Goal: Check status: Check status

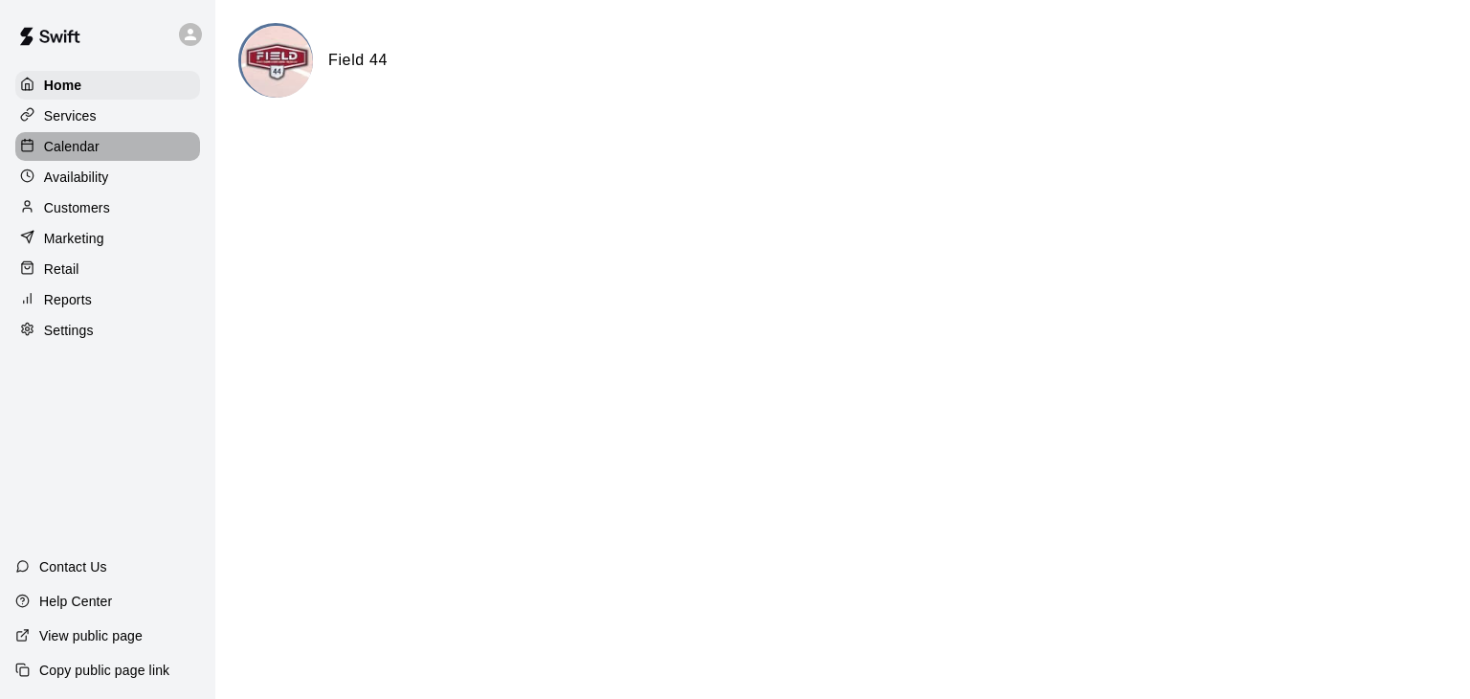
click at [80, 146] on p "Calendar" at bounding box center [72, 146] width 56 height 19
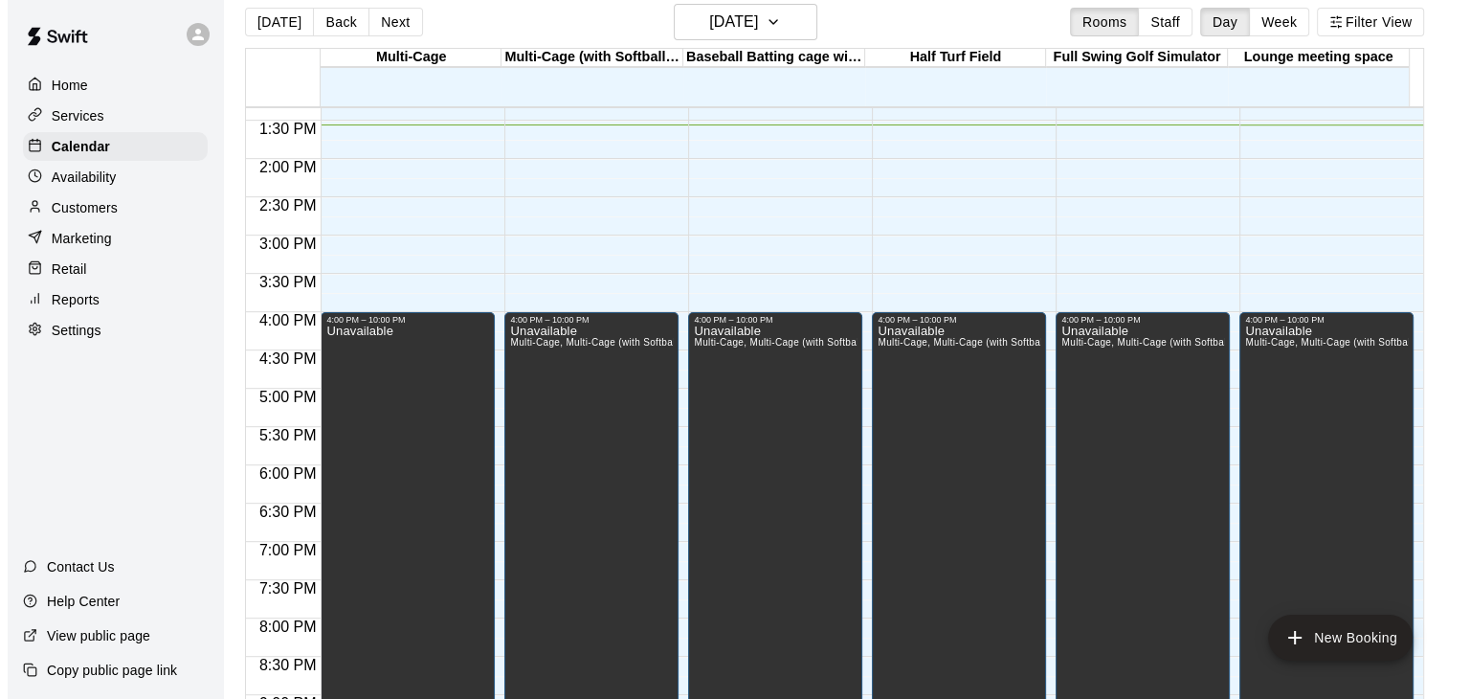
scroll to position [31, 0]
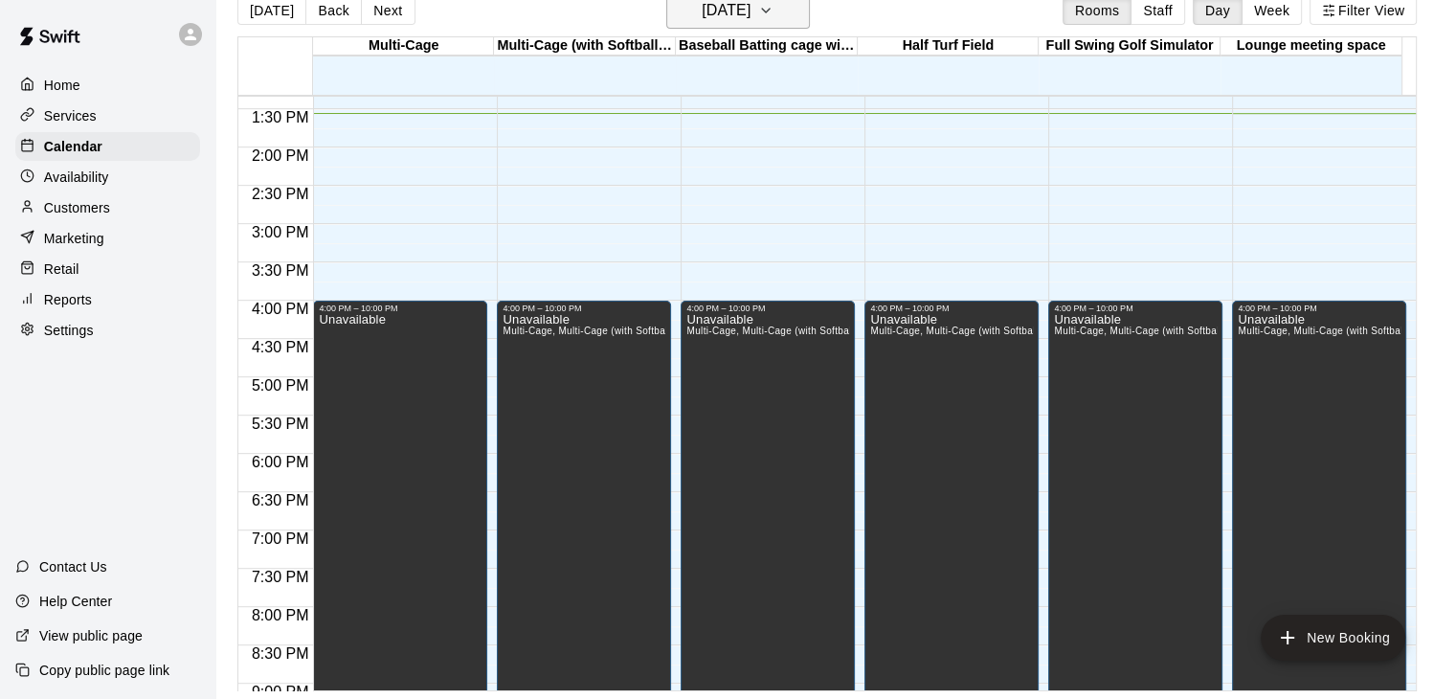
click at [800, 12] on button "[DATE]" at bounding box center [738, 10] width 144 height 36
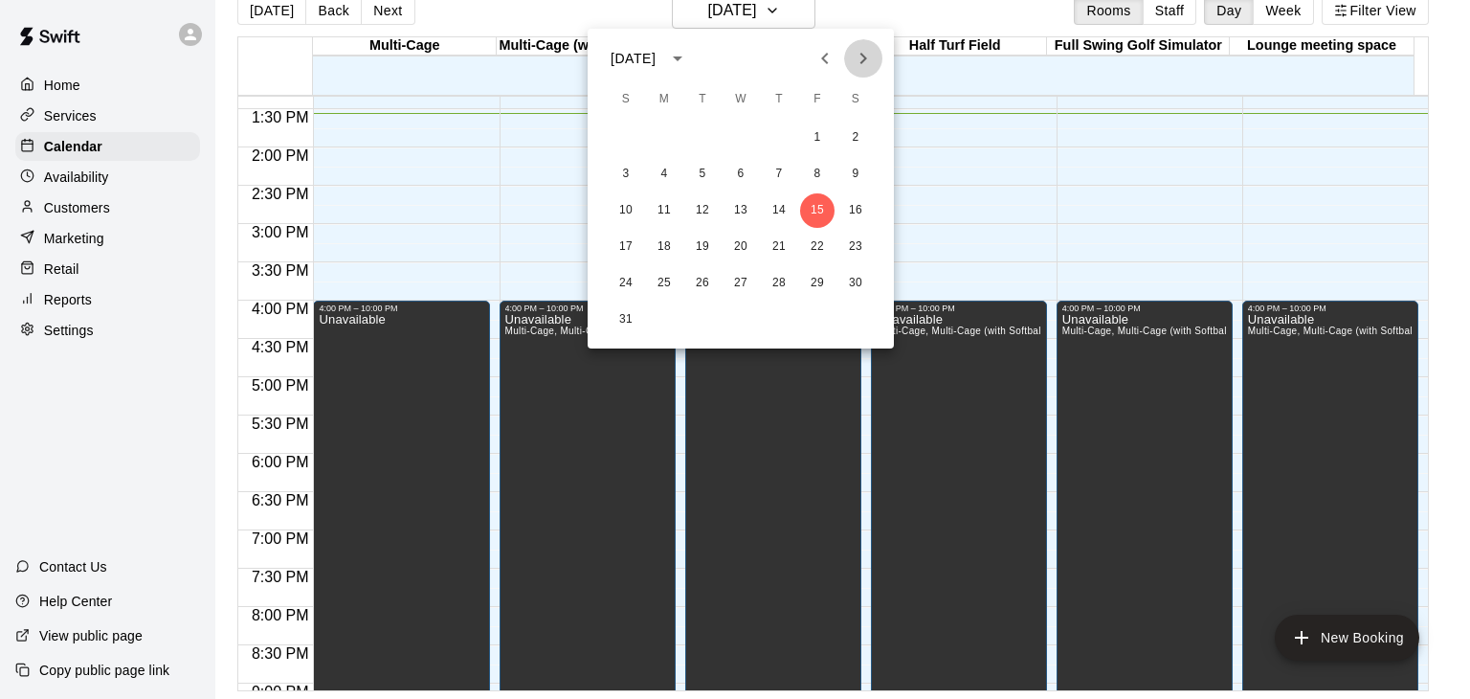
click at [857, 58] on icon "Next month" at bounding box center [863, 58] width 23 height 23
click at [794, 13] on div at bounding box center [735, 349] width 1470 height 699
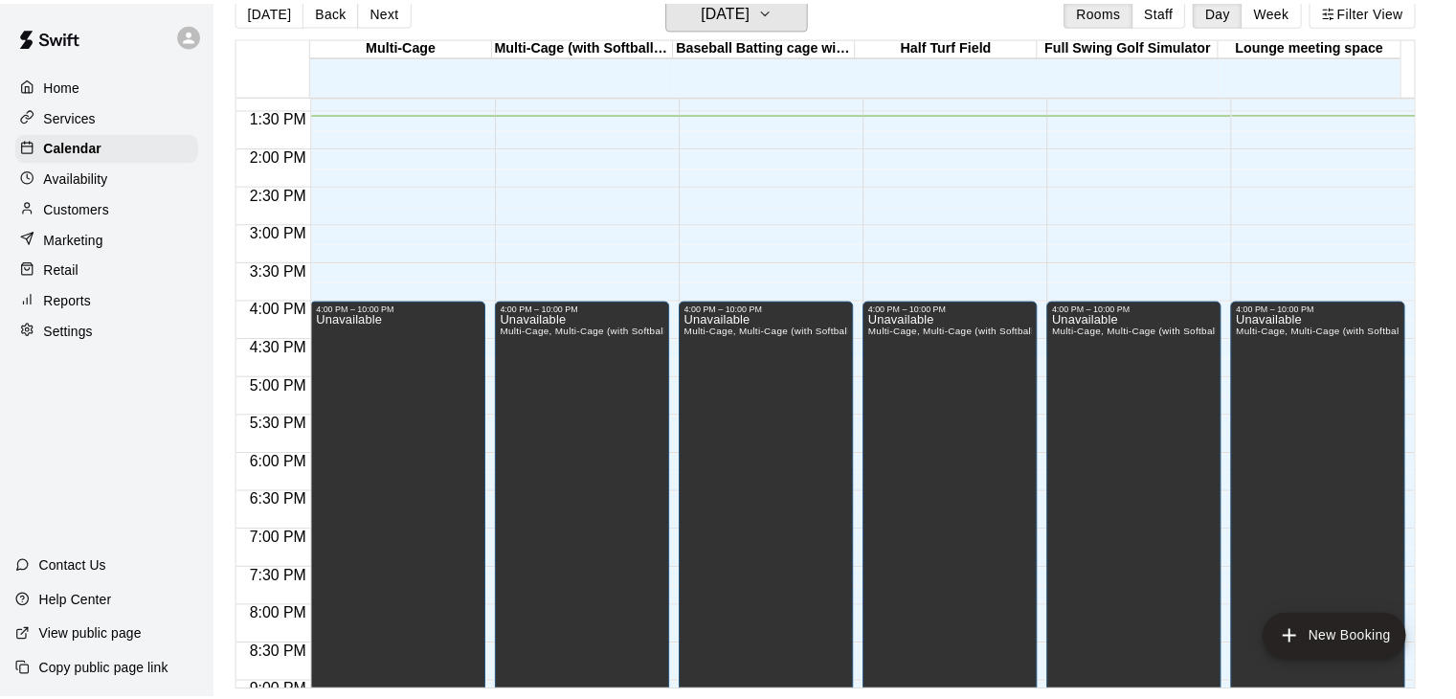
scroll to position [23, 0]
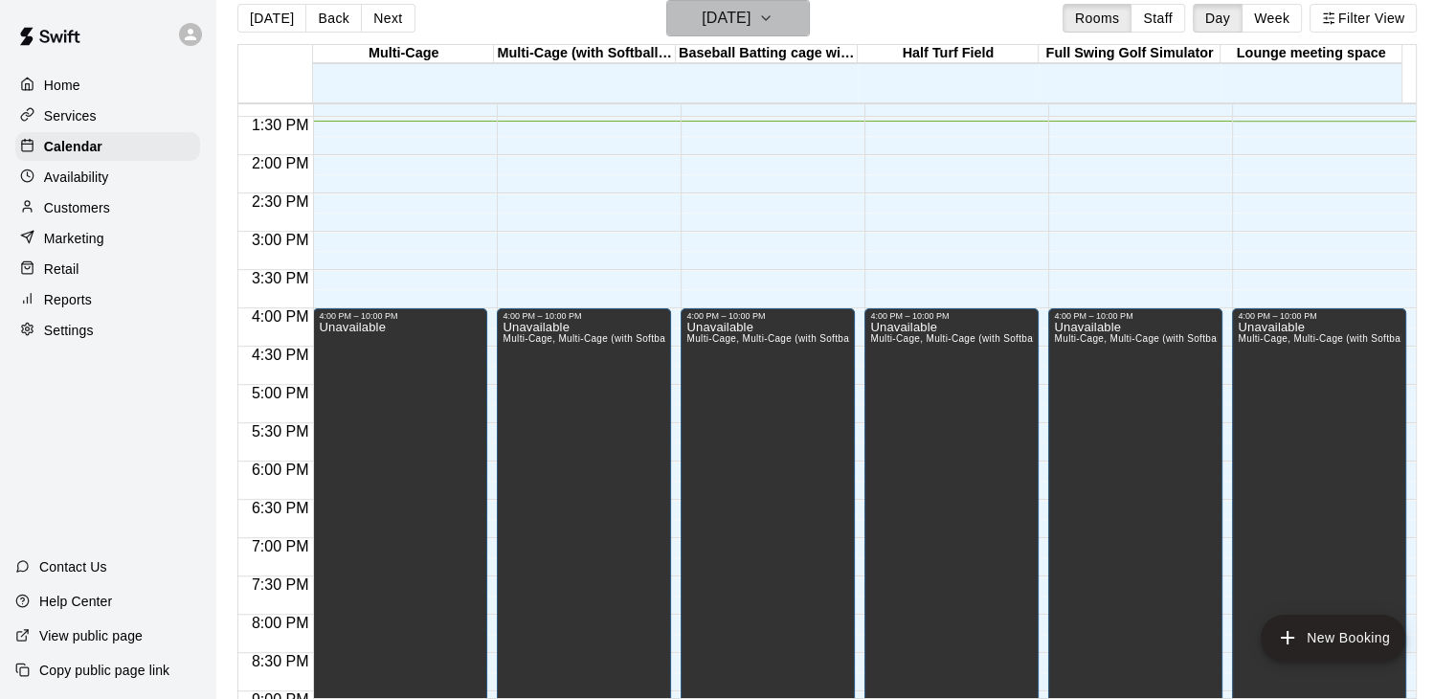
click at [774, 16] on icon "button" at bounding box center [765, 18] width 15 height 23
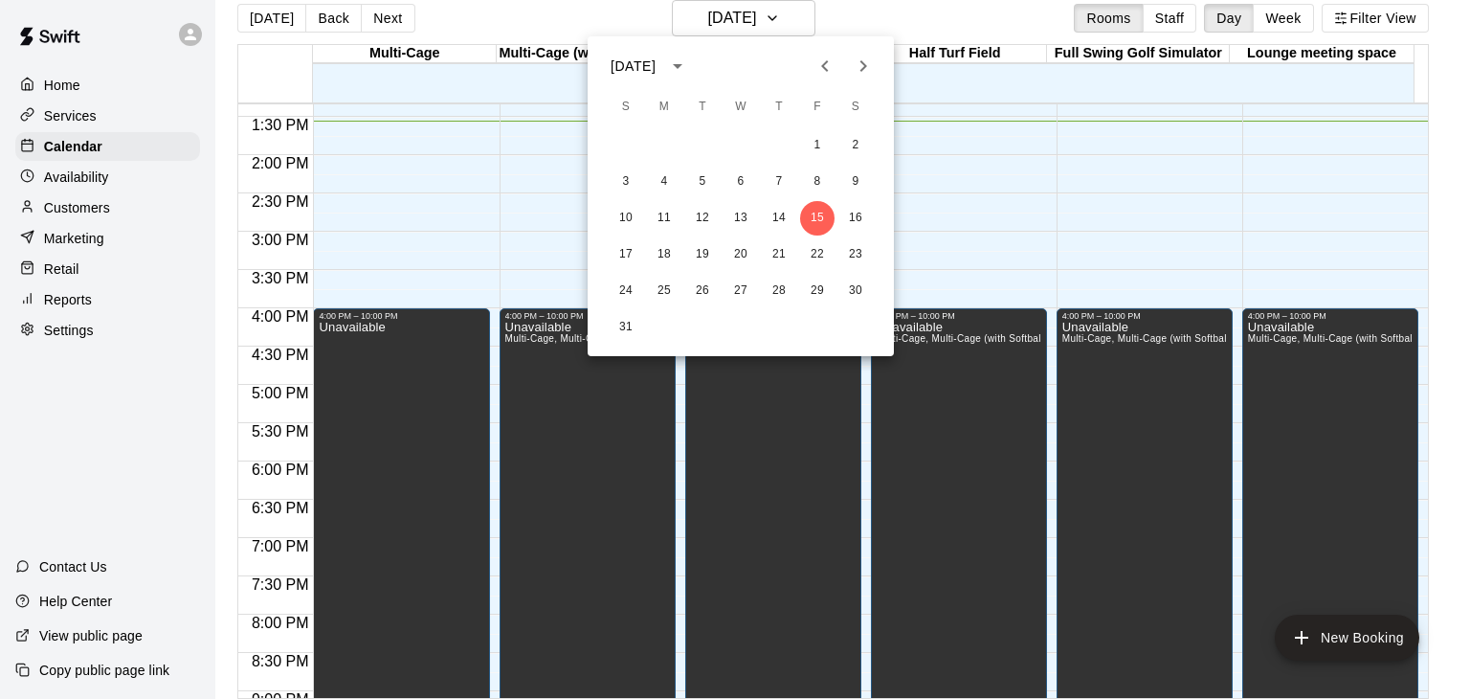
click at [863, 69] on icon "Next month" at bounding box center [864, 65] width 7 height 11
click at [863, 68] on icon "Next month" at bounding box center [864, 65] width 7 height 11
click at [818, 70] on icon "Previous month" at bounding box center [825, 66] width 23 height 23
click at [631, 184] on button "5" at bounding box center [626, 182] width 34 height 34
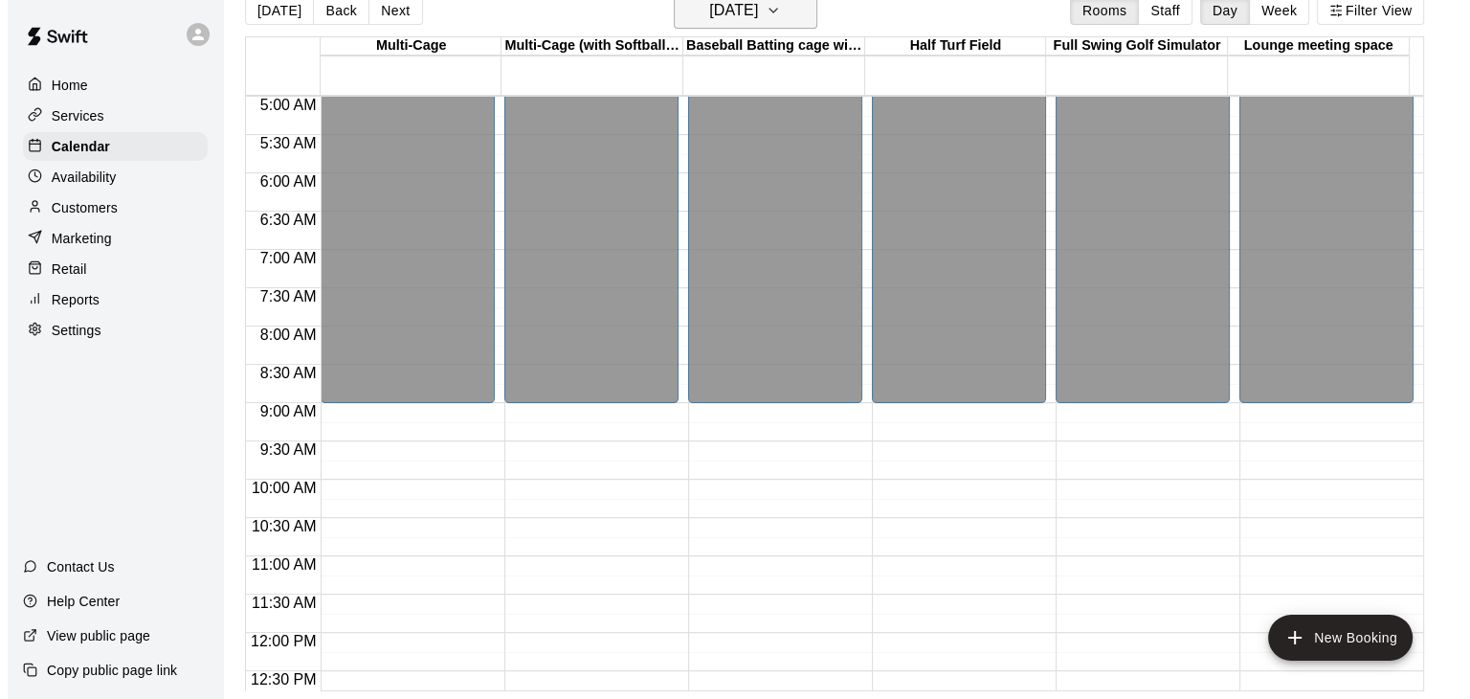
scroll to position [383, 0]
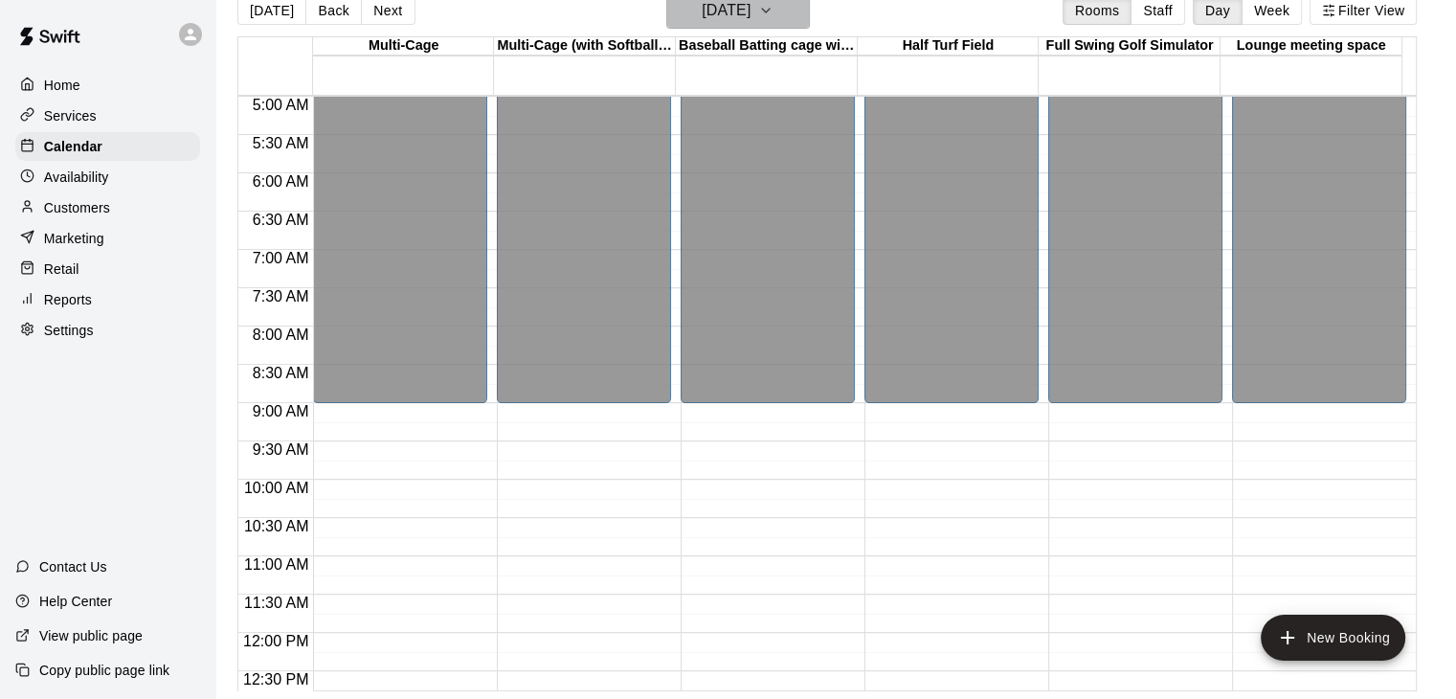
click at [804, 7] on button "[DATE]" at bounding box center [738, 10] width 144 height 36
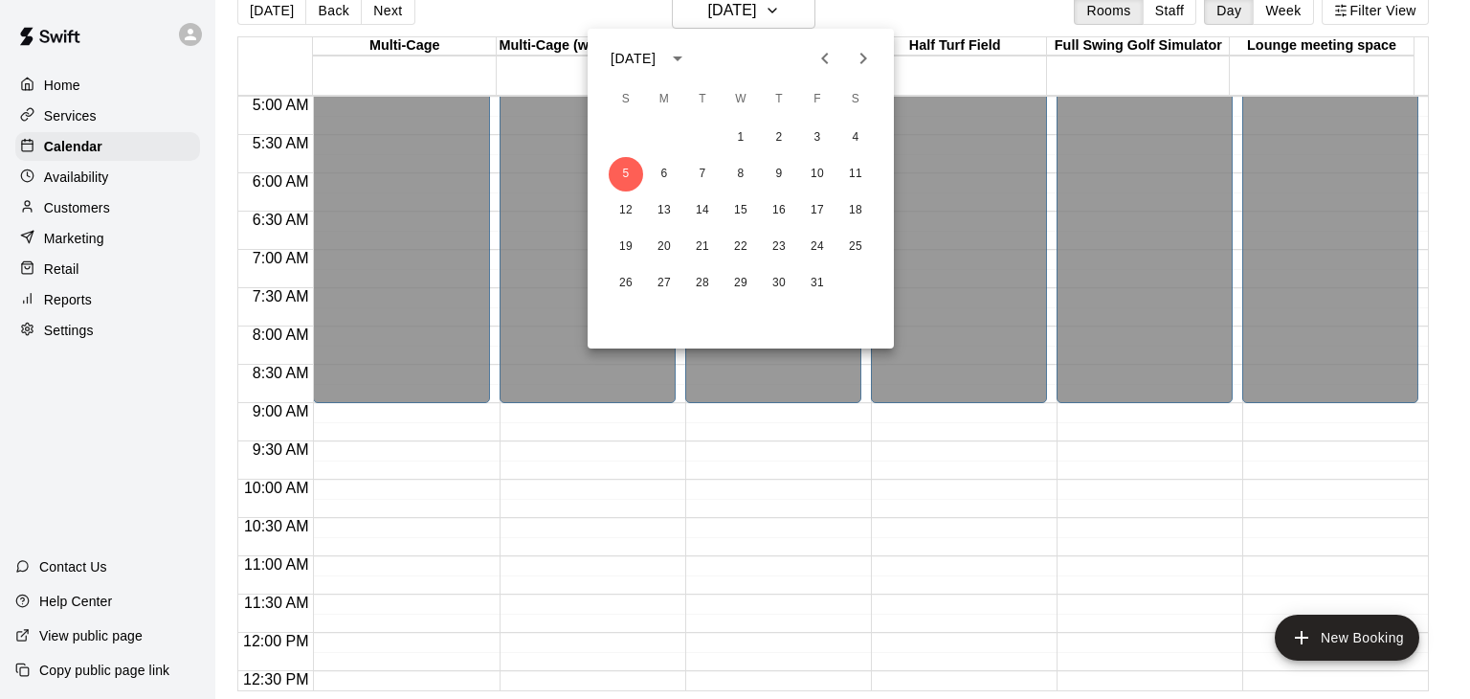
click at [880, 65] on button "Next month" at bounding box center [863, 58] width 38 height 38
click at [880, 12] on div at bounding box center [735, 349] width 1470 height 699
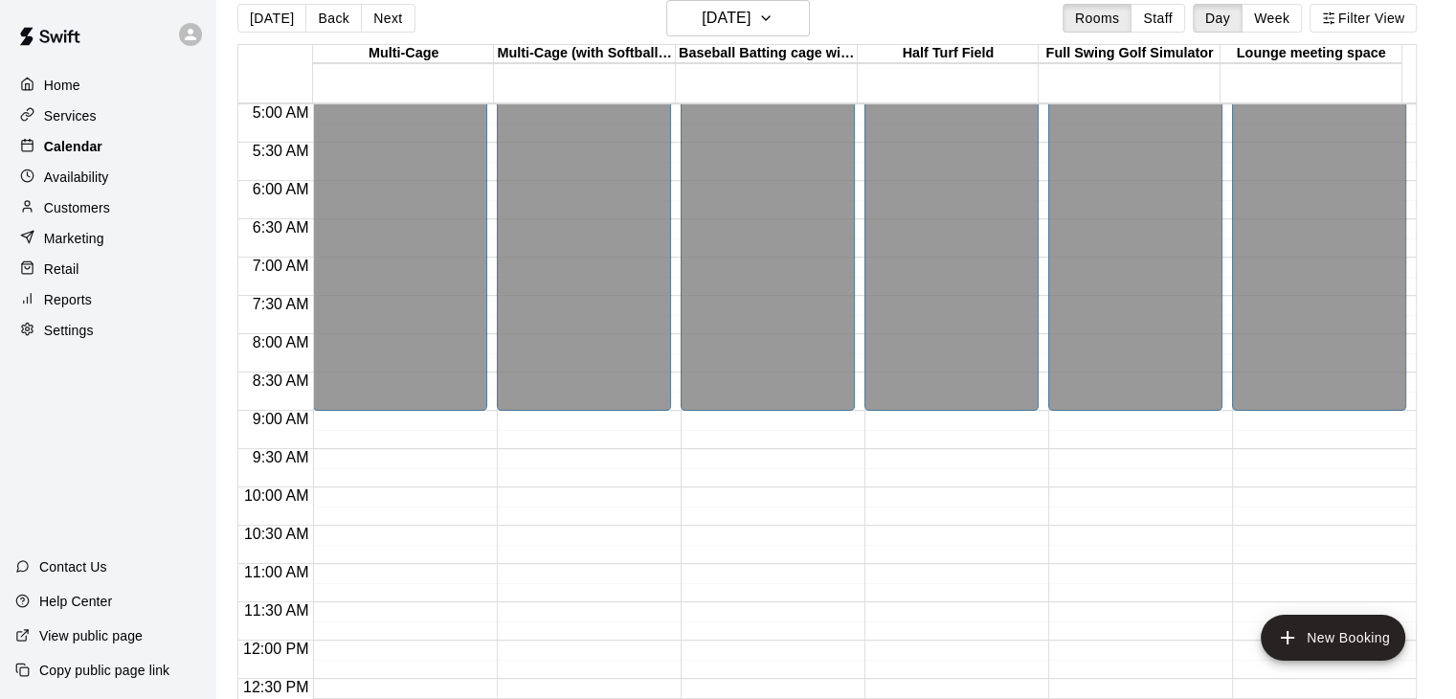
click at [106, 148] on div "Calendar" at bounding box center [107, 146] width 185 height 29
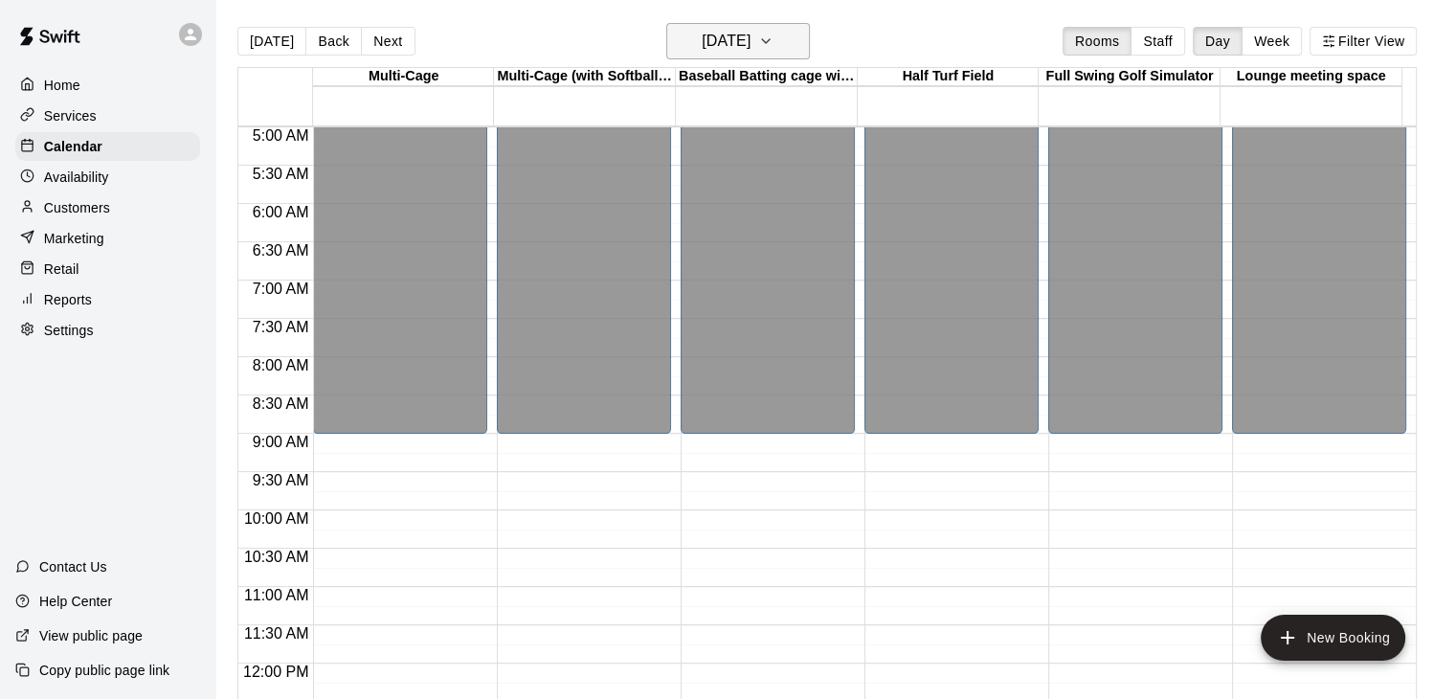
click at [774, 42] on icon "button" at bounding box center [765, 41] width 15 height 23
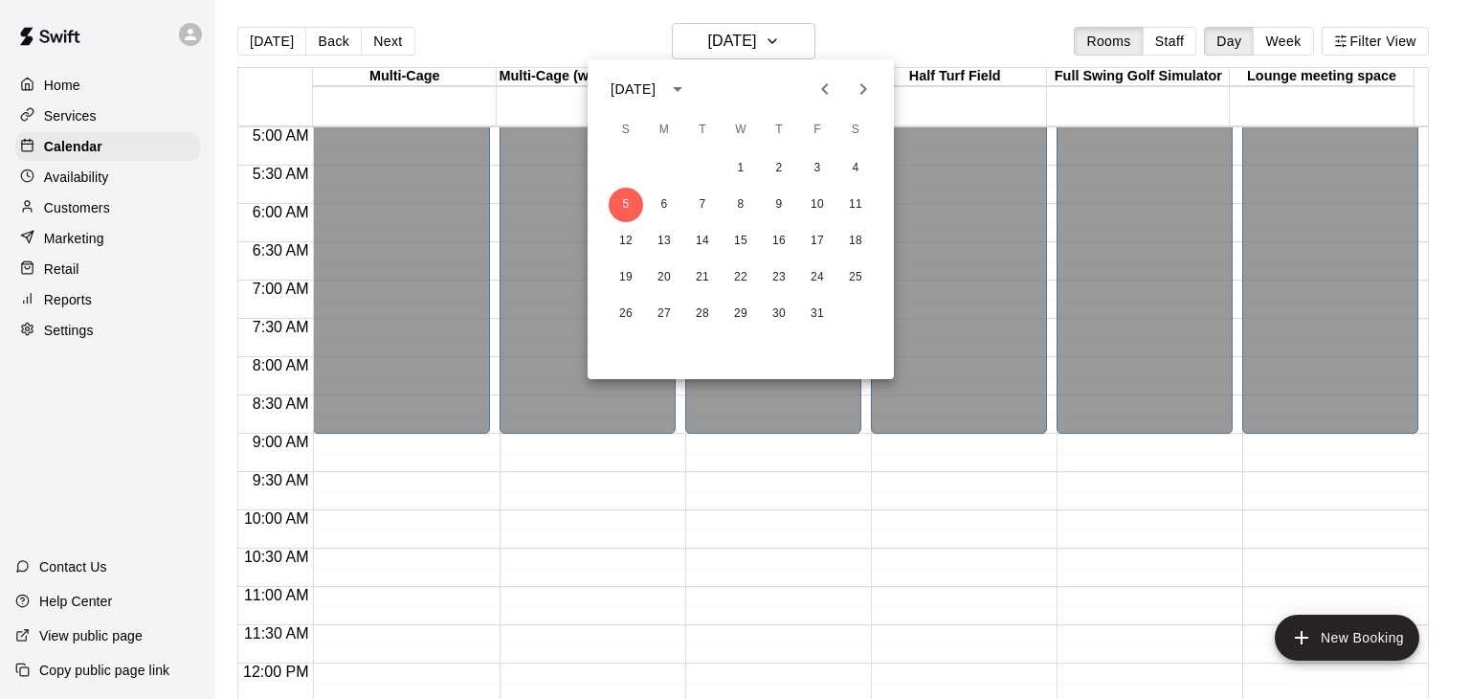
click at [624, 487] on div at bounding box center [735, 349] width 1470 height 699
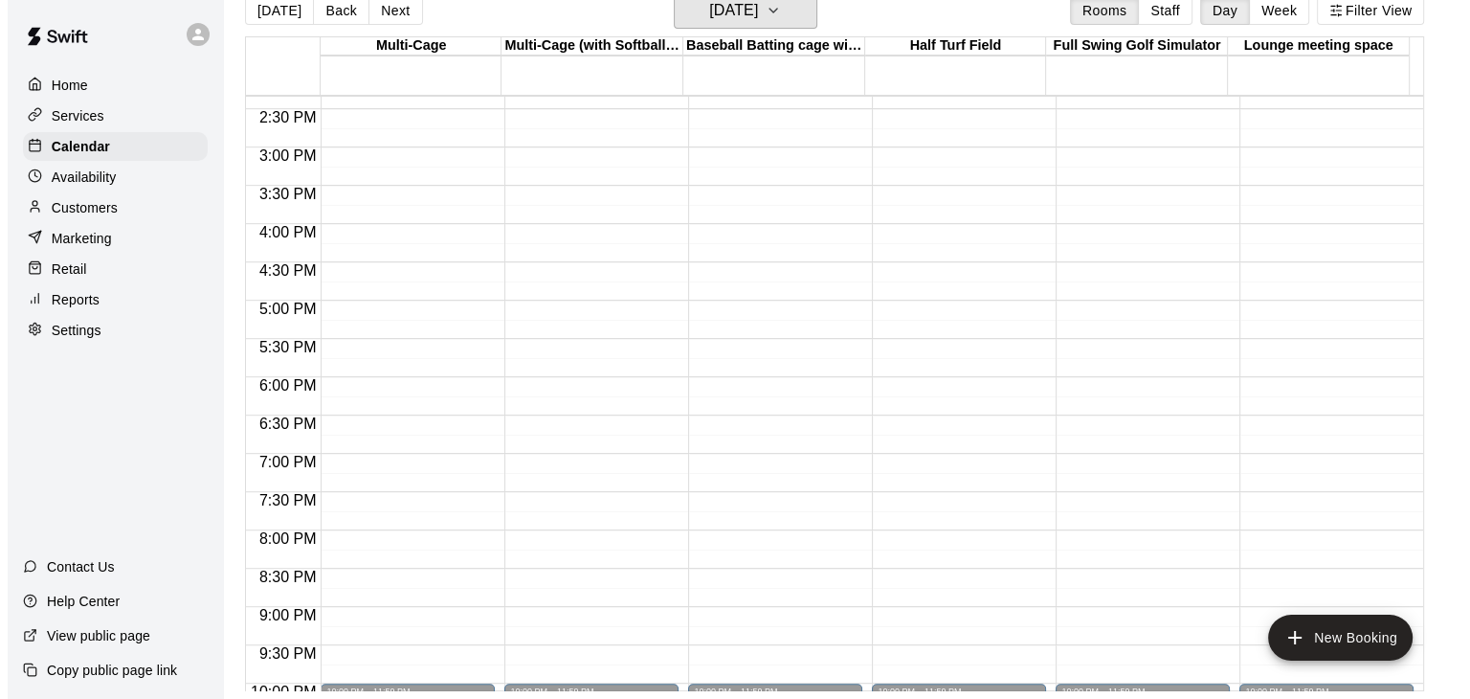
scroll to position [957, 0]
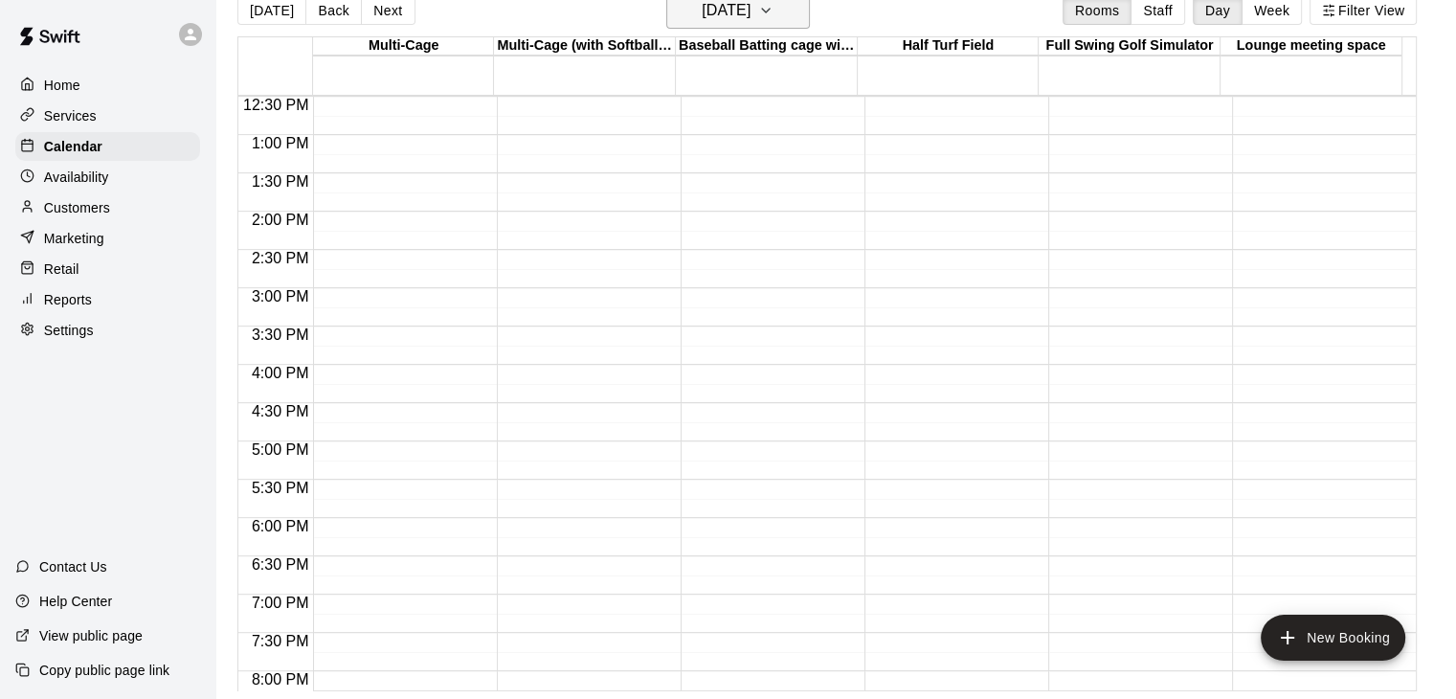
click at [774, 9] on icon "button" at bounding box center [765, 10] width 15 height 23
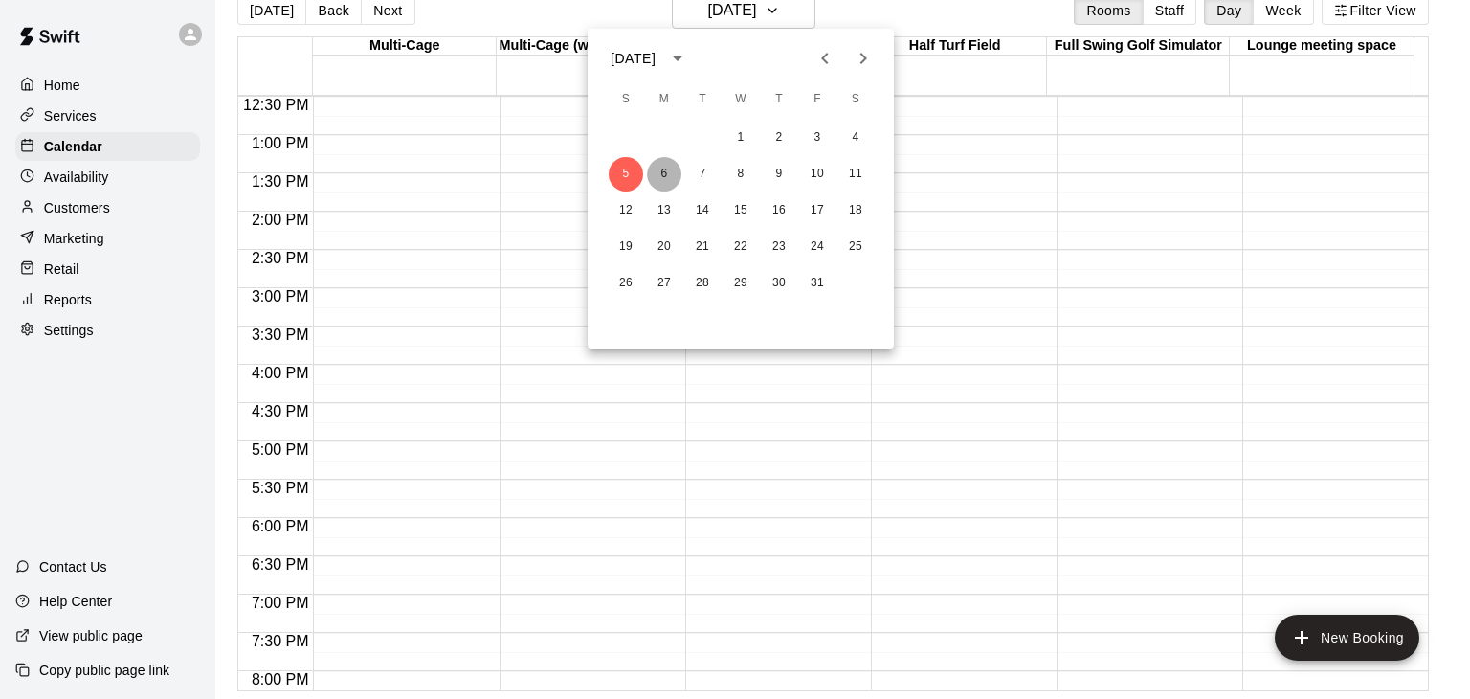
click at [659, 173] on button "6" at bounding box center [664, 174] width 34 height 34
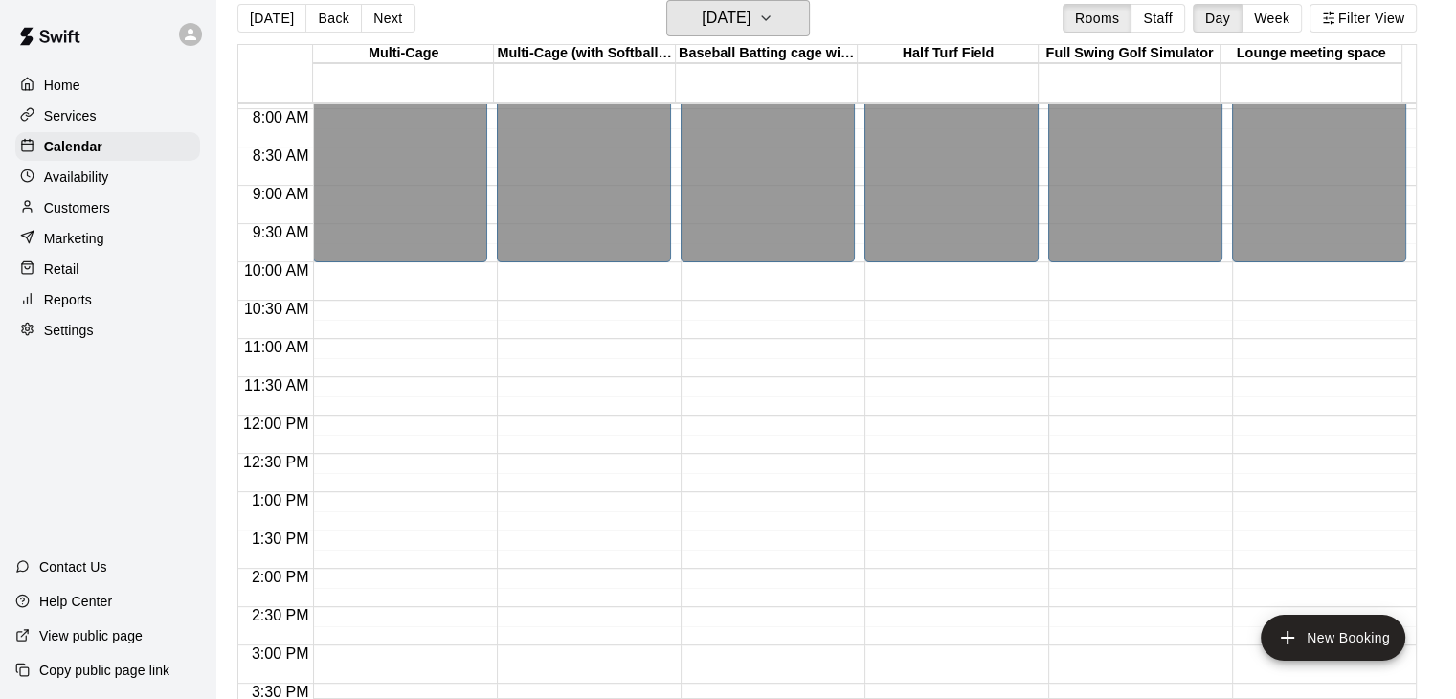
scroll to position [574, 0]
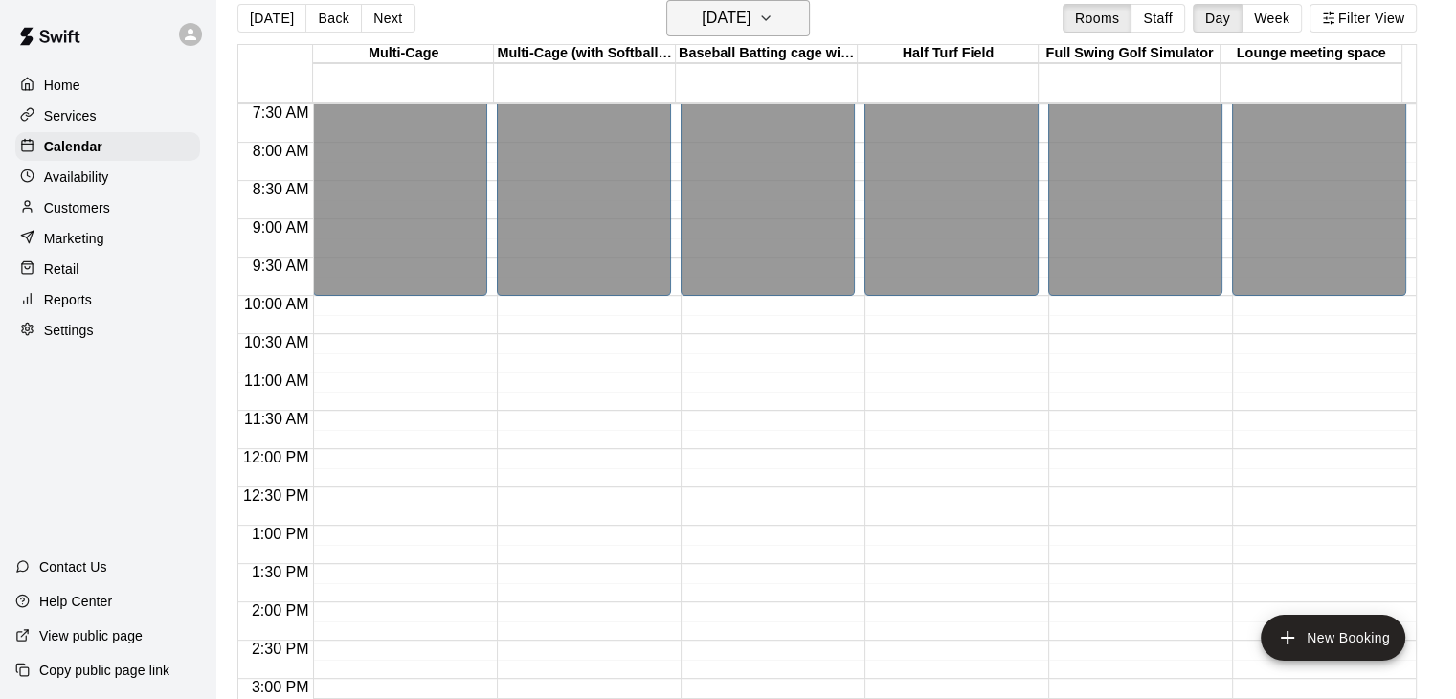
click at [774, 19] on icon "button" at bounding box center [765, 18] width 15 height 23
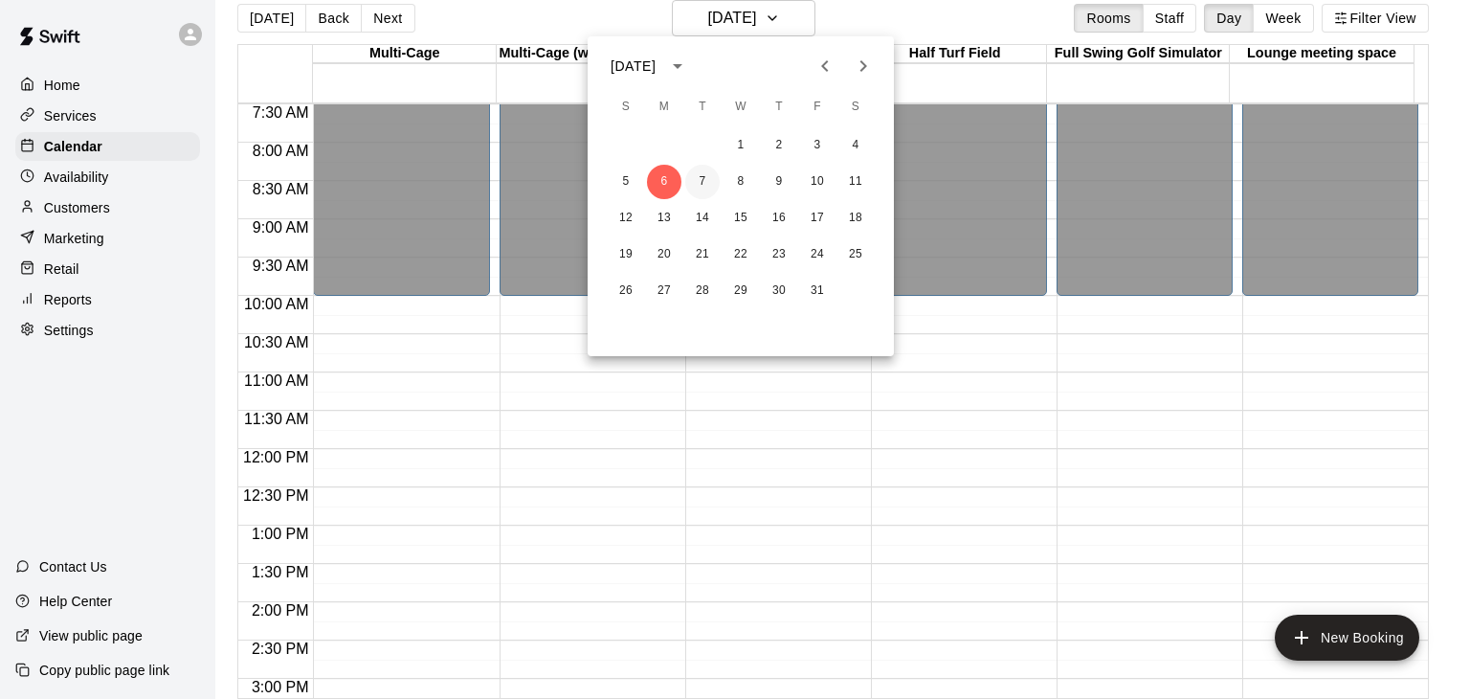
click at [697, 186] on button "7" at bounding box center [702, 182] width 34 height 34
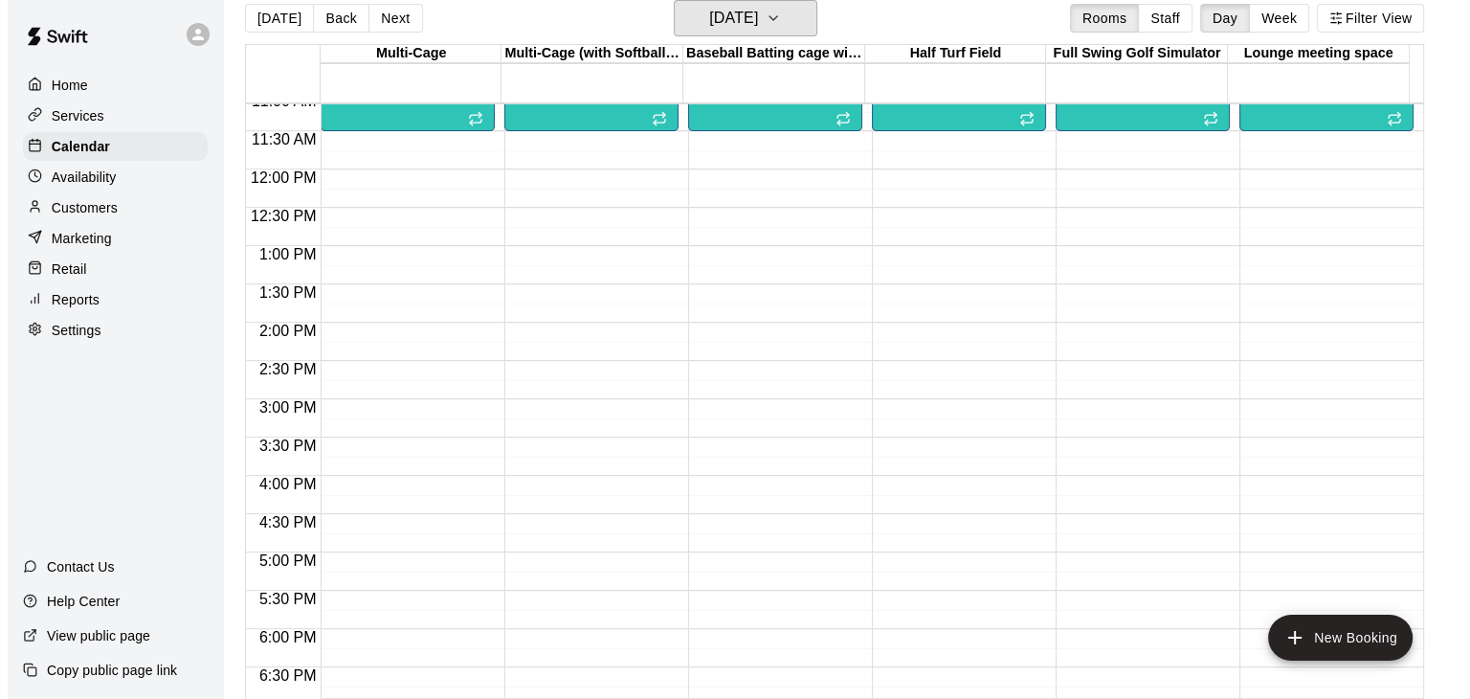
scroll to position [670, 0]
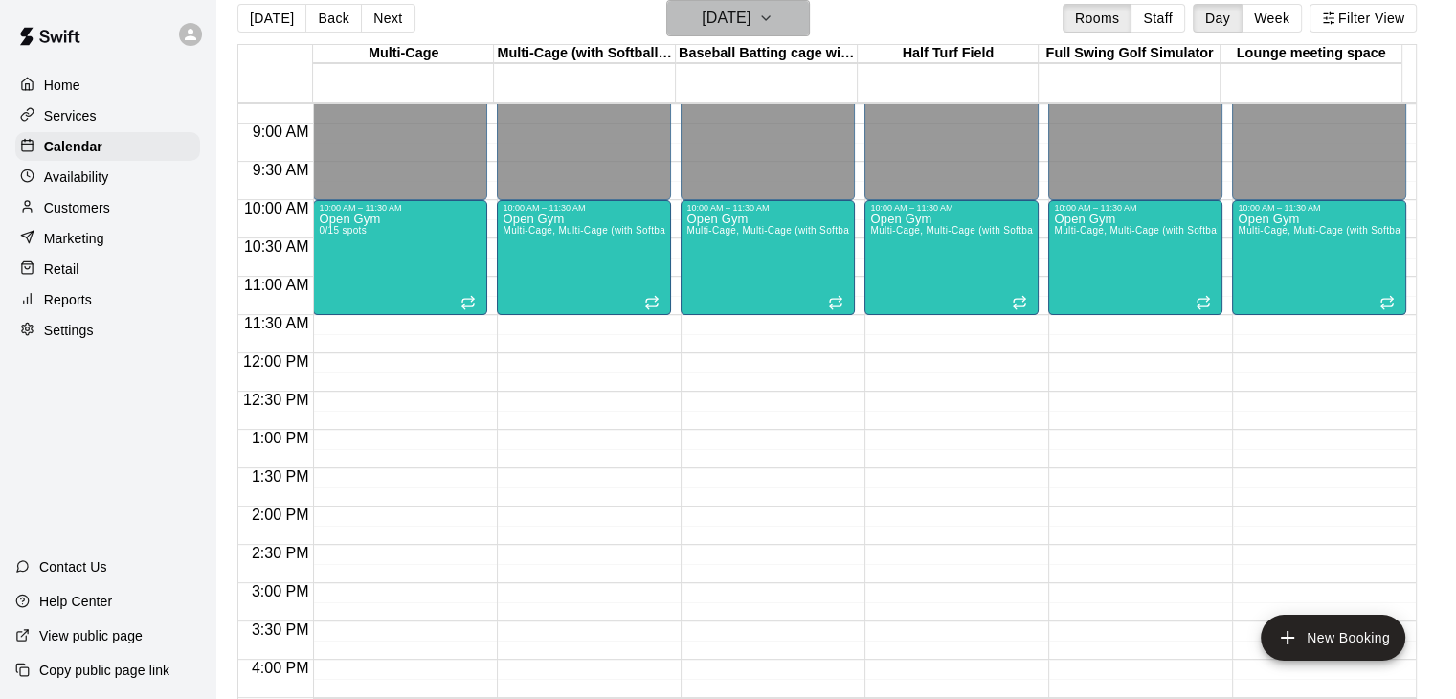
click at [774, 17] on icon "button" at bounding box center [765, 18] width 15 height 23
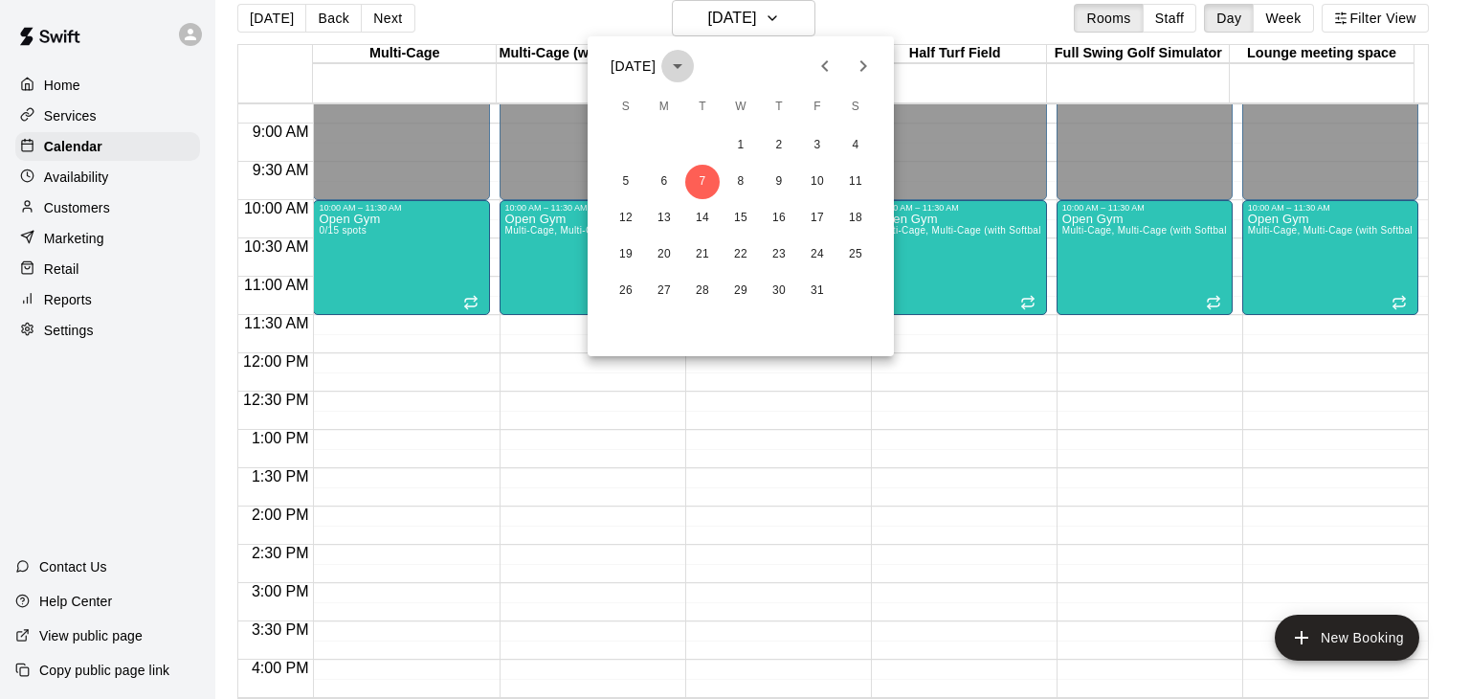
click at [689, 70] on icon "calendar view is open, switch to year view" at bounding box center [677, 66] width 23 height 23
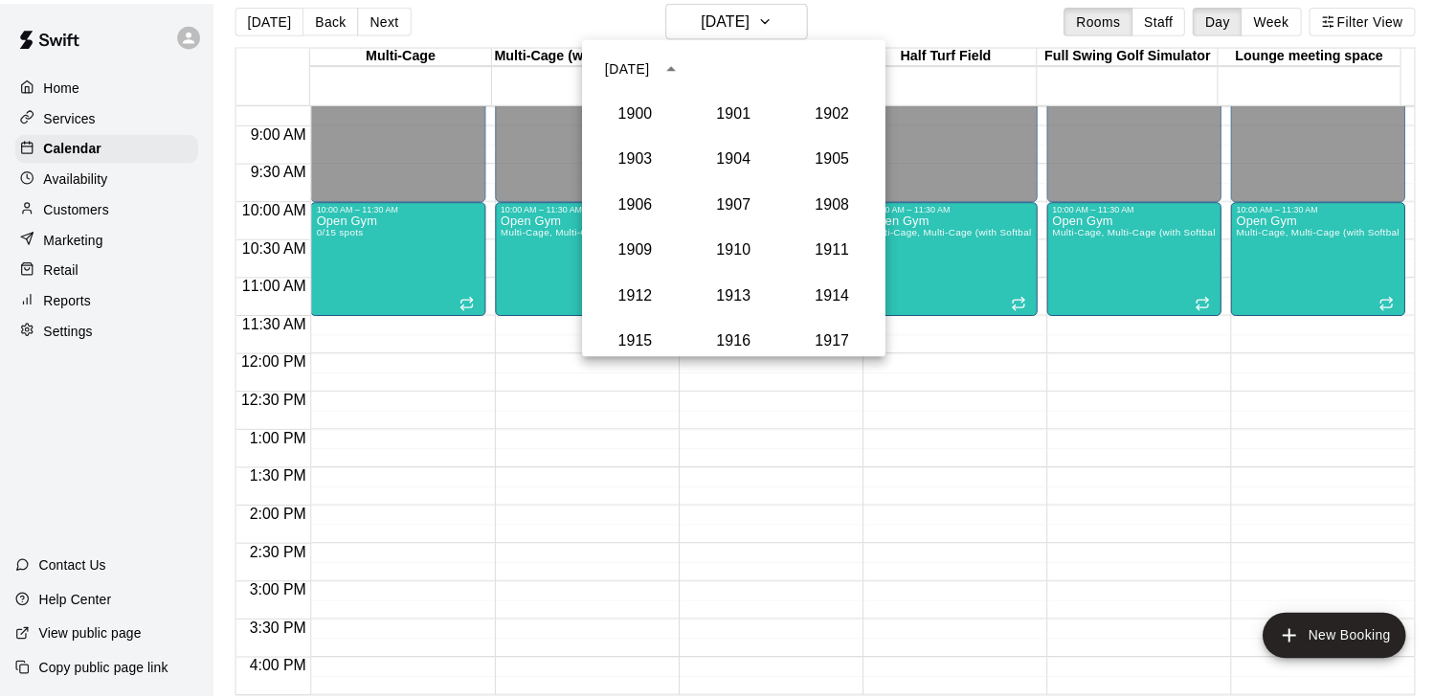
scroll to position [1773, 0]
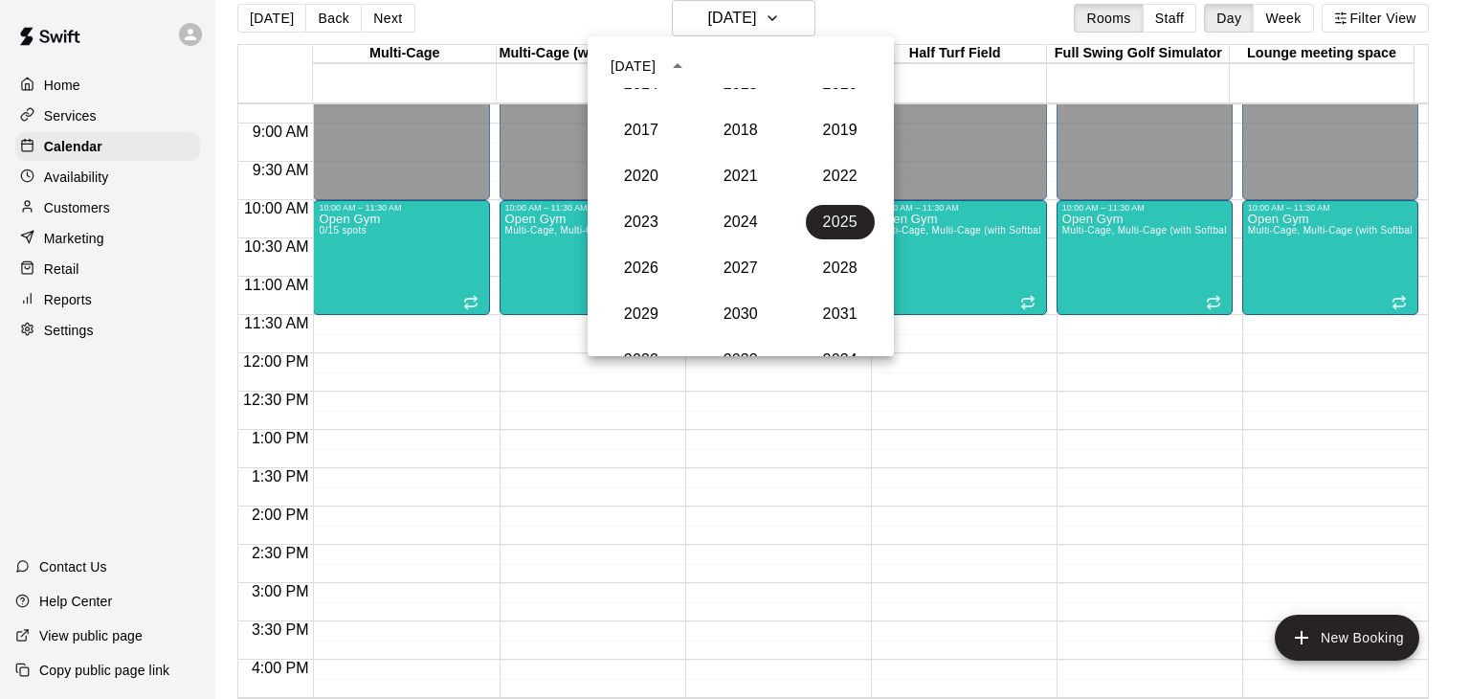
click at [868, 16] on div at bounding box center [735, 349] width 1470 height 699
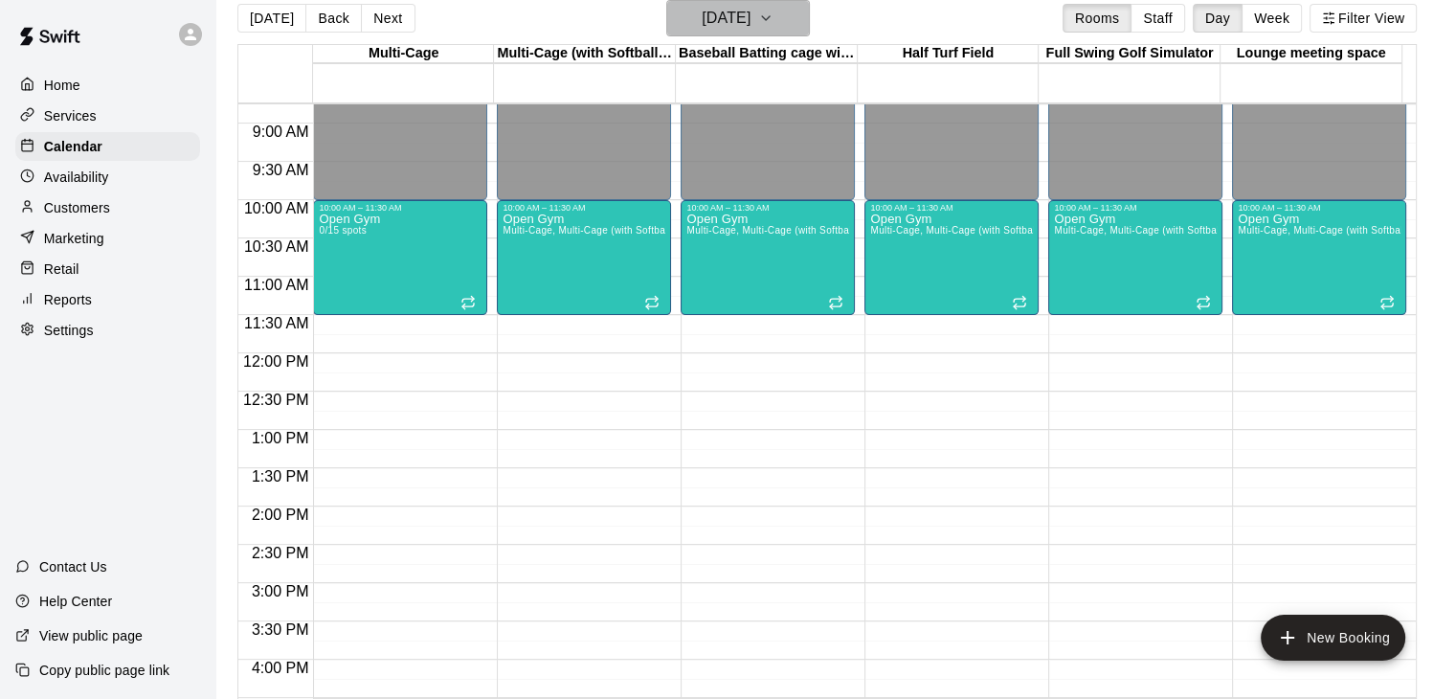
click at [774, 16] on icon "button" at bounding box center [765, 18] width 15 height 23
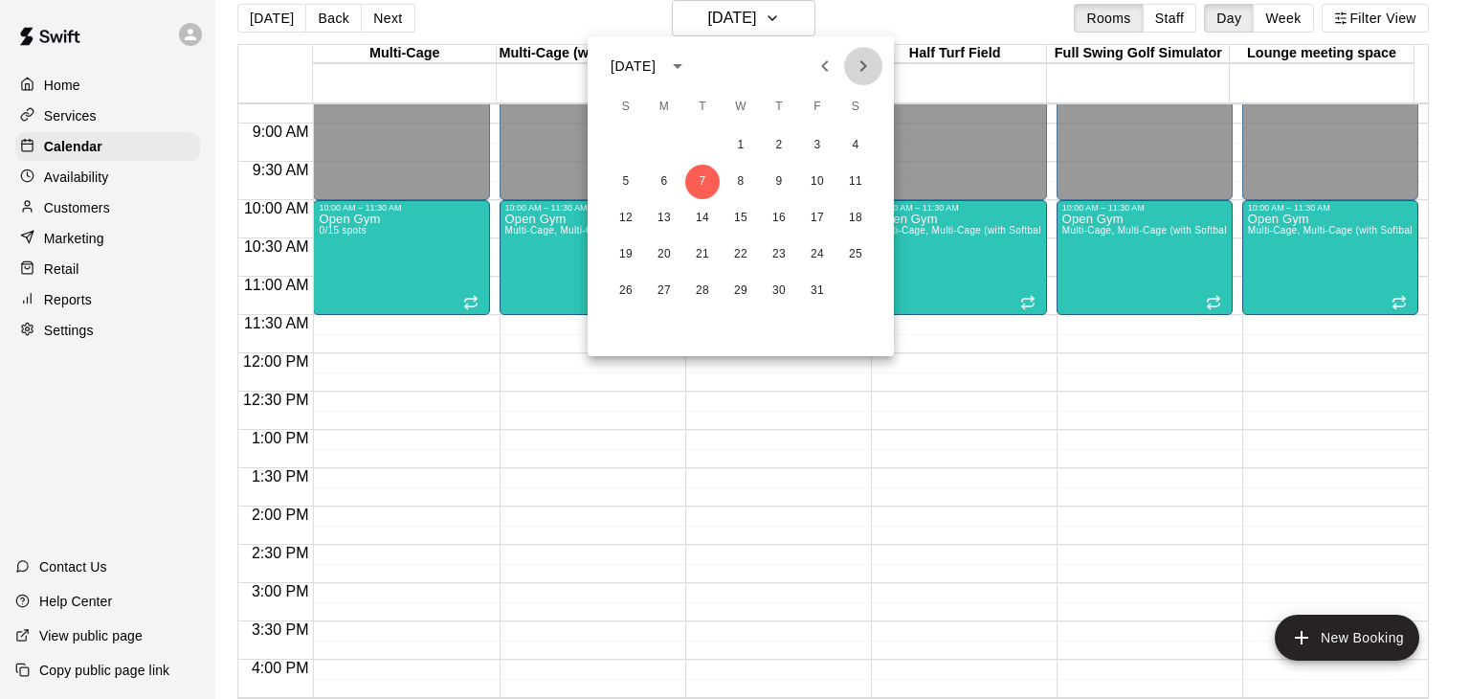
click at [865, 63] on icon "Next month" at bounding box center [863, 66] width 23 height 23
click at [659, 184] on button "3" at bounding box center [664, 182] width 34 height 34
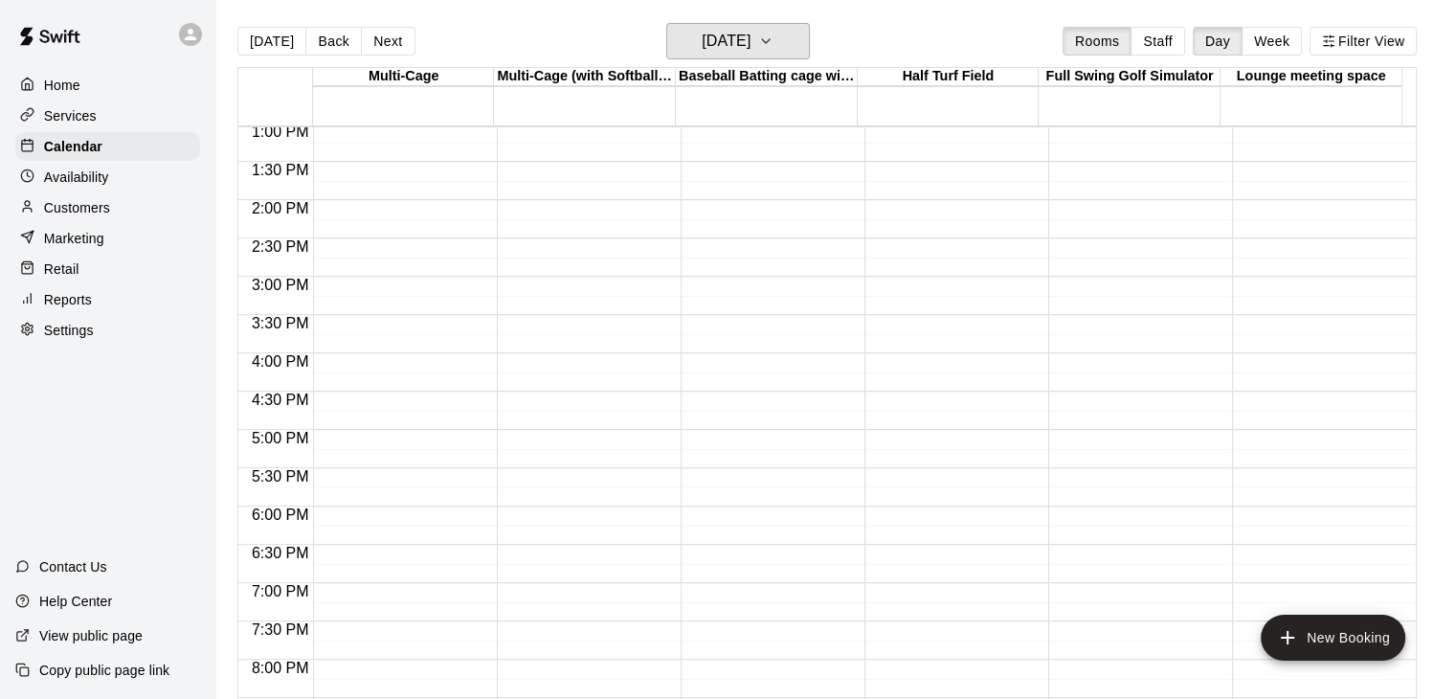
scroll to position [766, 0]
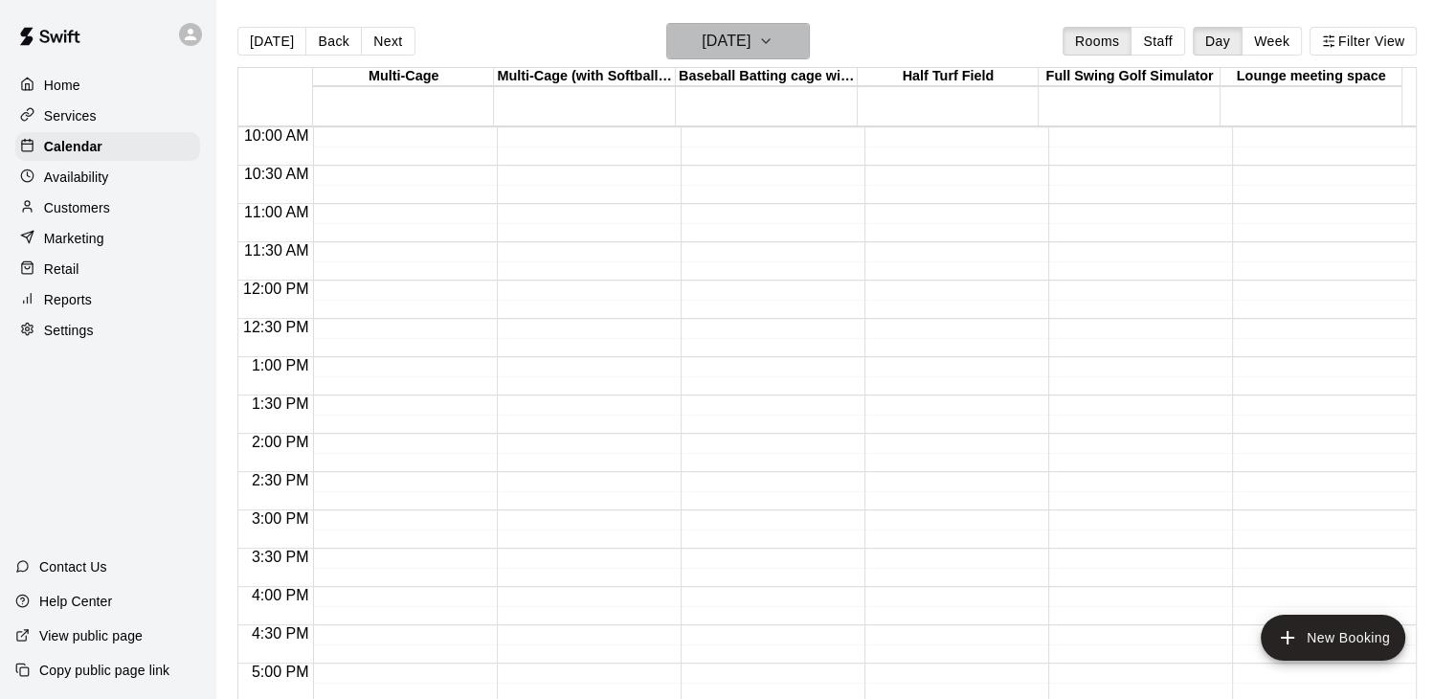
click at [785, 50] on button "[DATE]" at bounding box center [738, 41] width 144 height 36
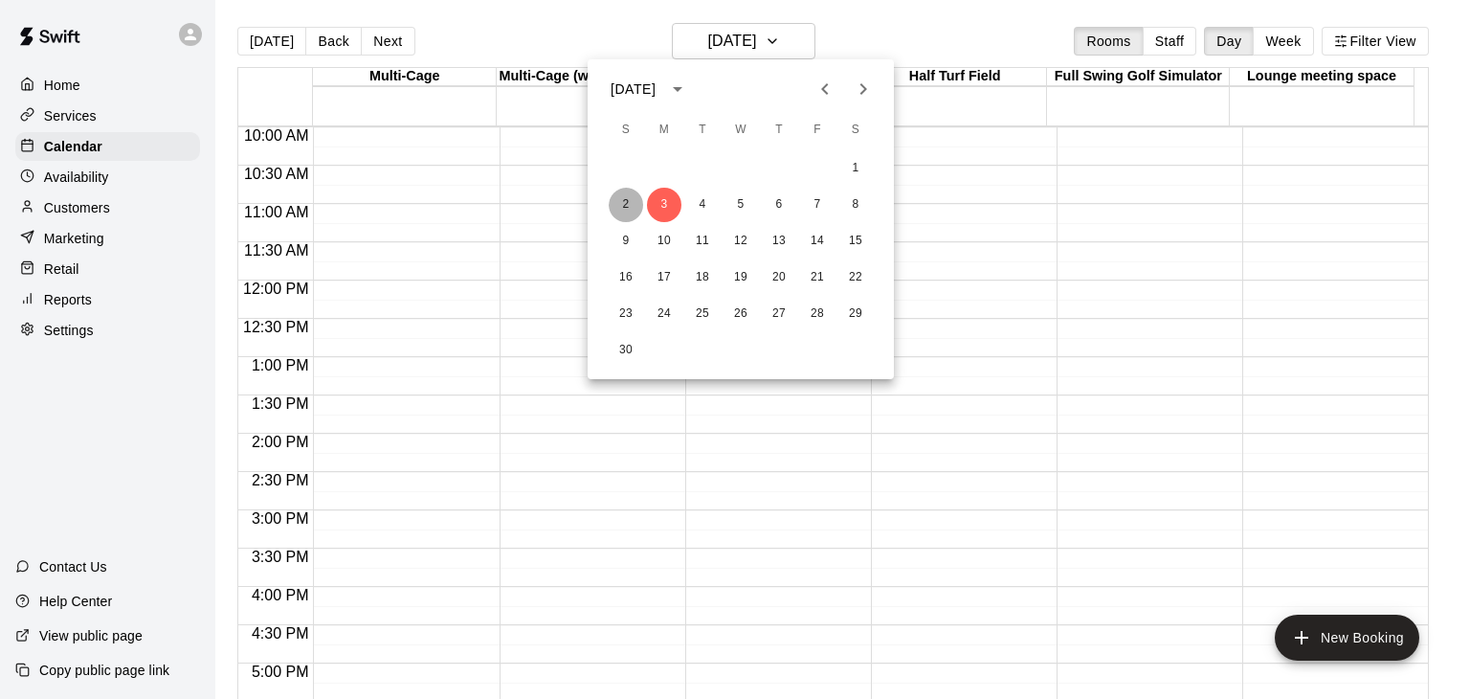
click at [631, 203] on button "2" at bounding box center [626, 205] width 34 height 34
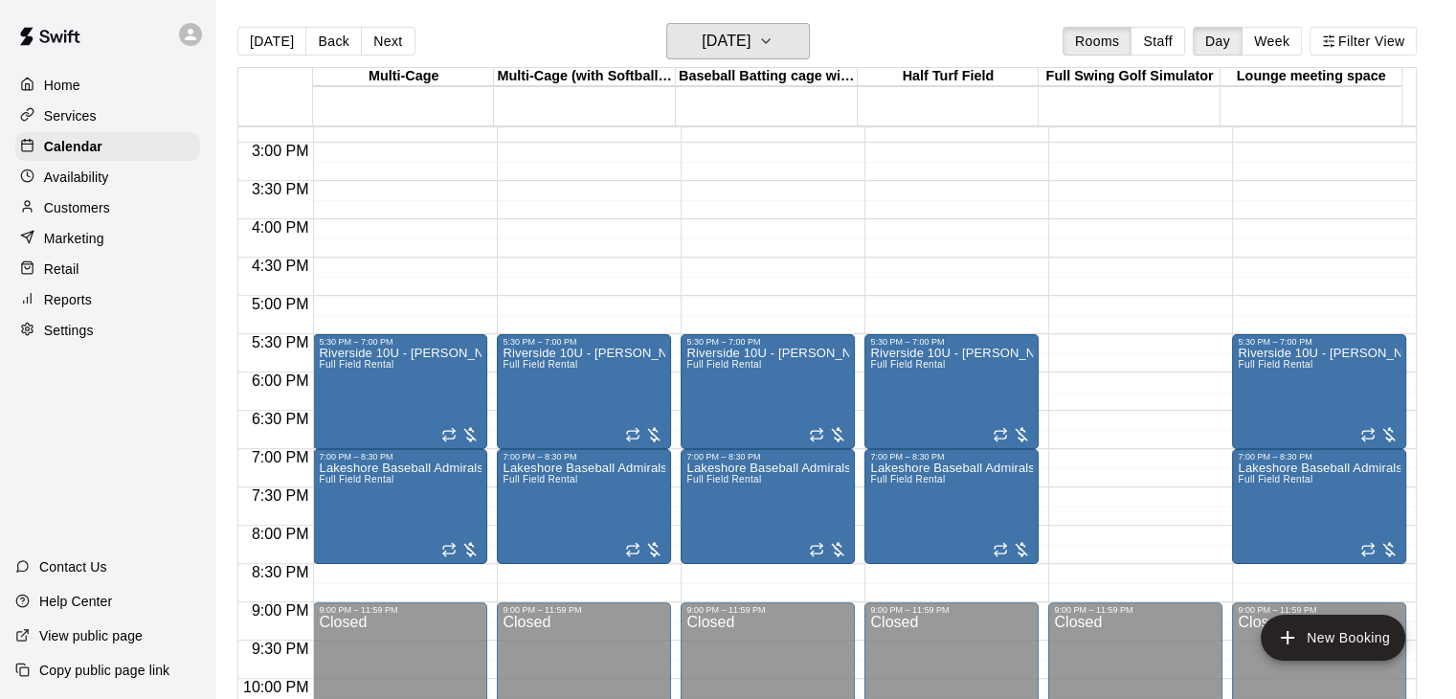
scroll to position [1149, 0]
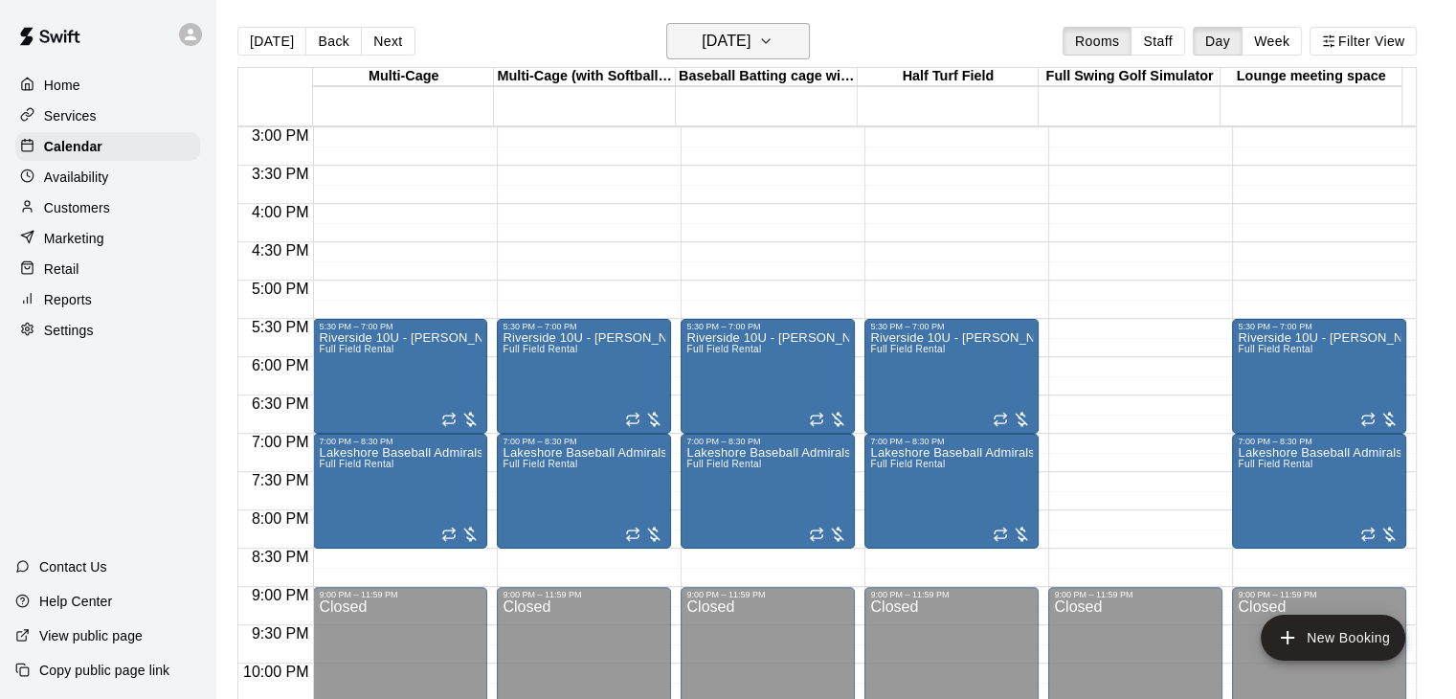
click at [804, 55] on button "[DATE]" at bounding box center [738, 41] width 144 height 36
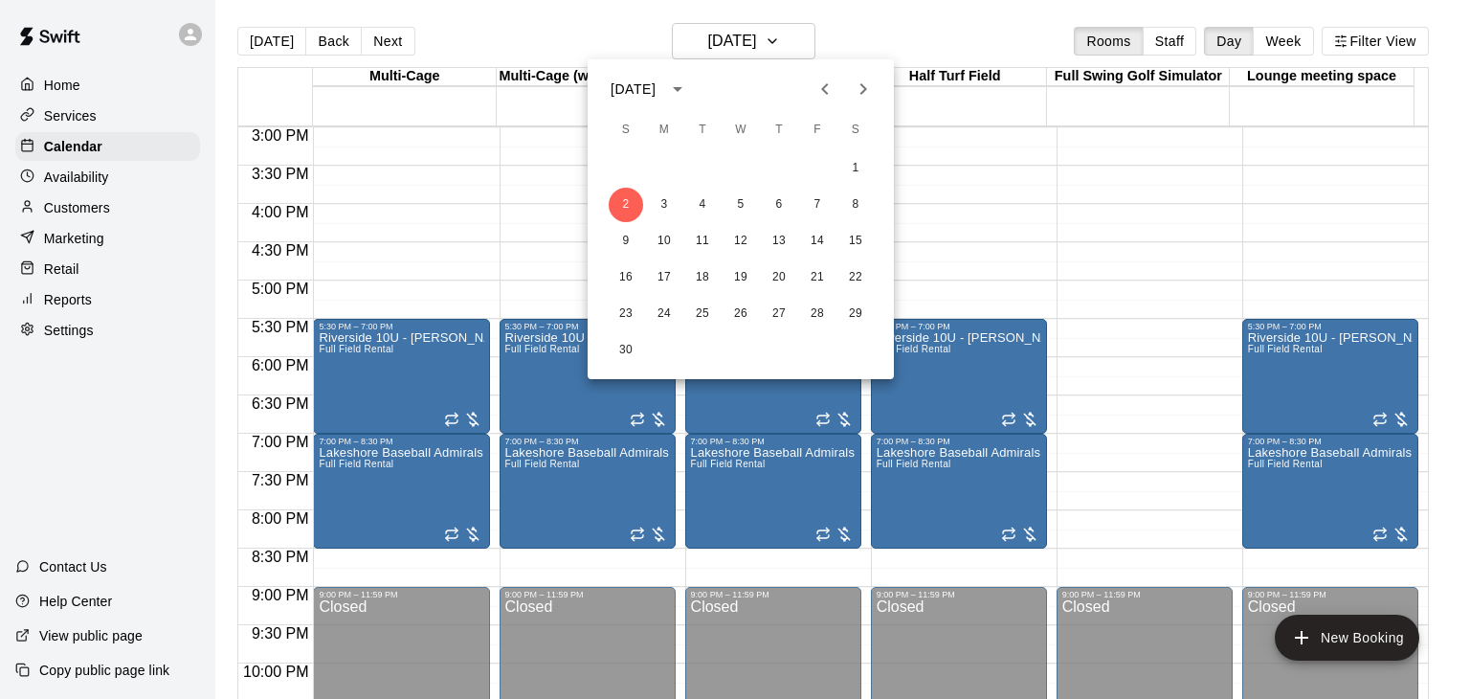
click at [833, 29] on div at bounding box center [735, 349] width 1470 height 699
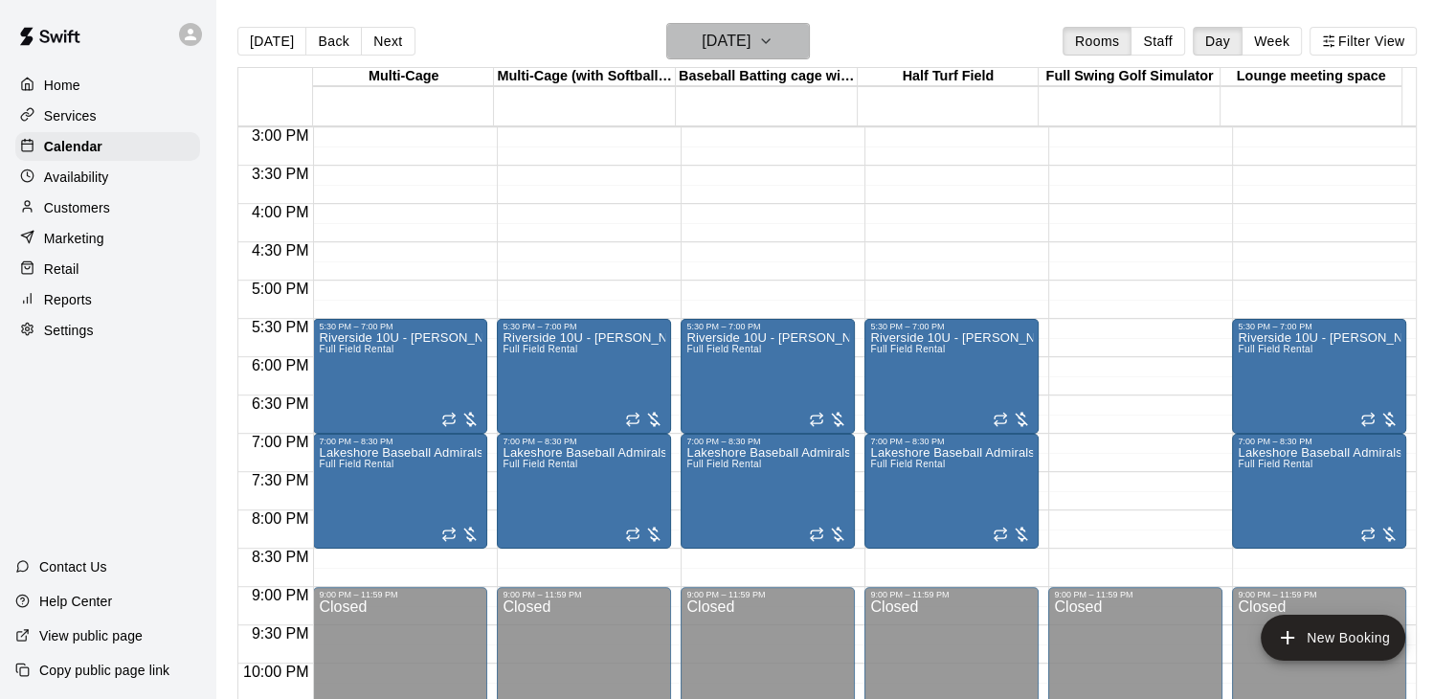
click at [751, 39] on h6 "[DATE]" at bounding box center [726, 41] width 49 height 27
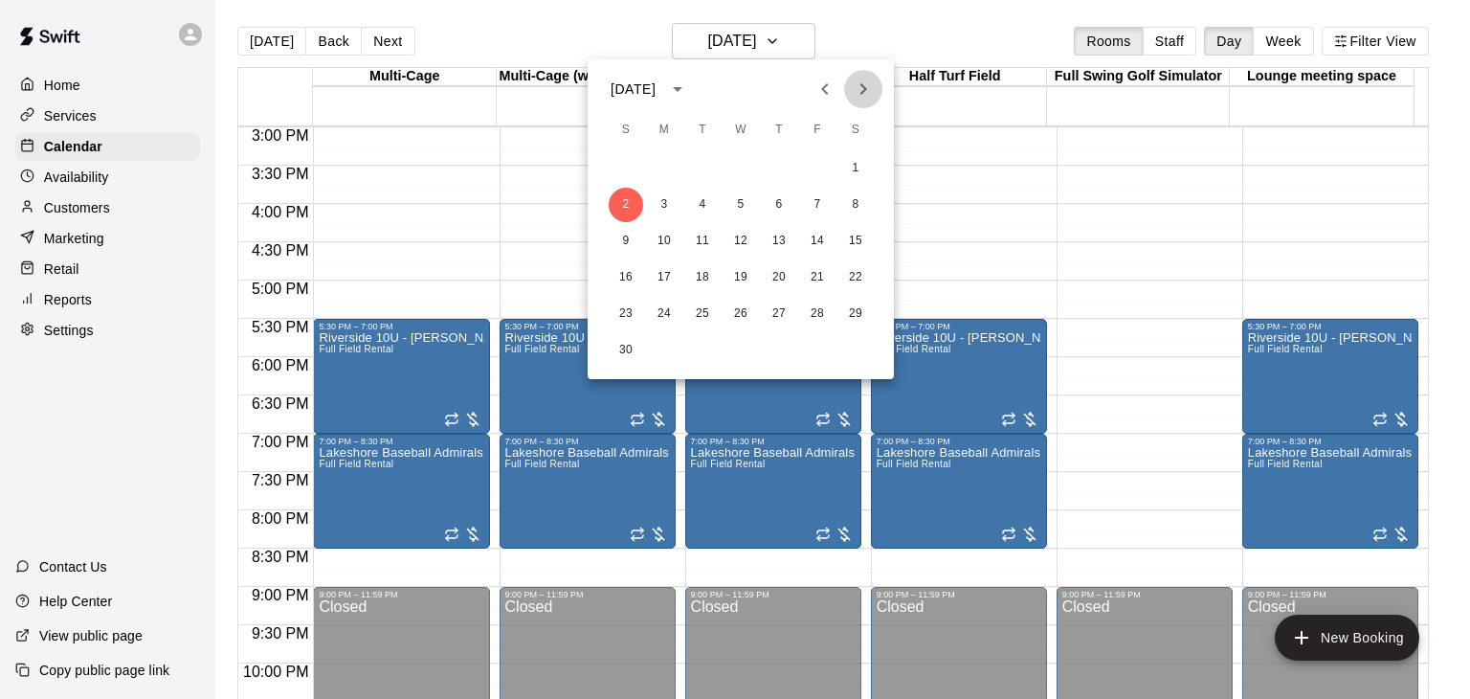
click at [857, 91] on icon "Next month" at bounding box center [863, 89] width 23 height 23
click at [661, 208] on button "5" at bounding box center [664, 205] width 34 height 34
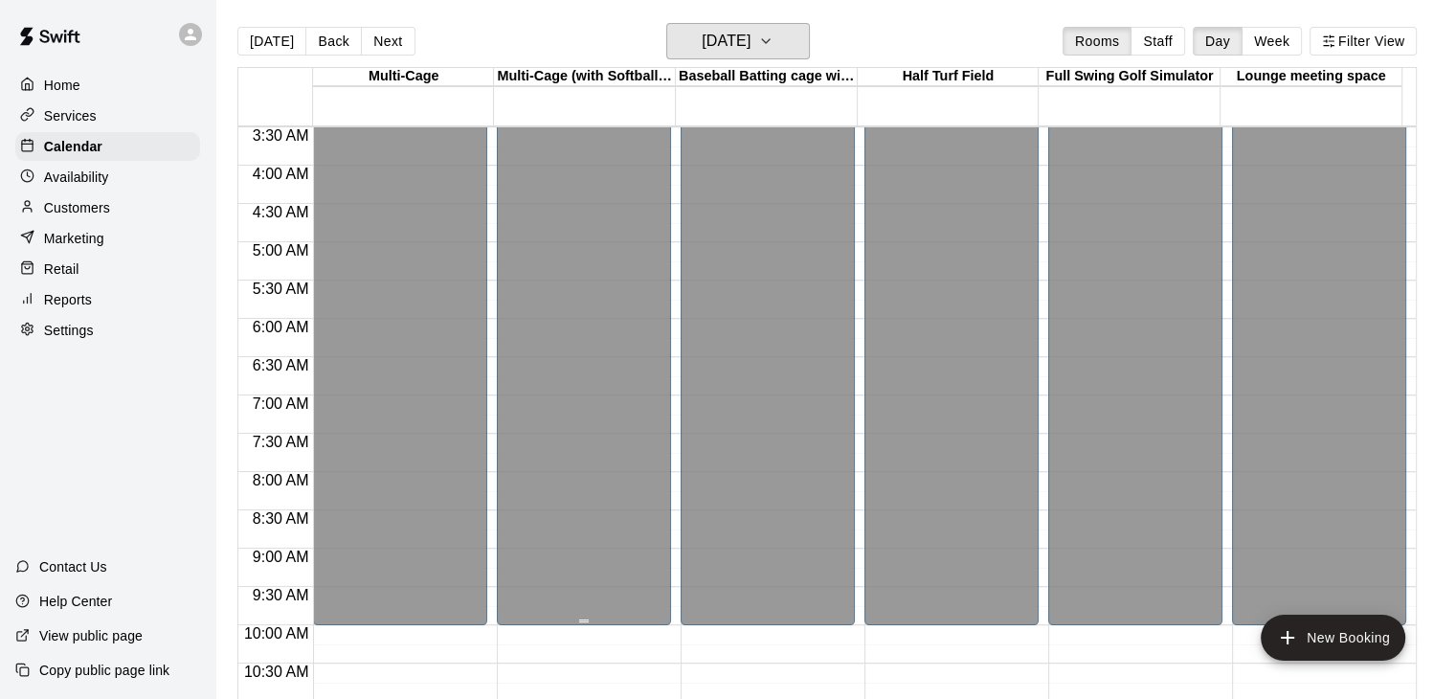
scroll to position [574, 0]
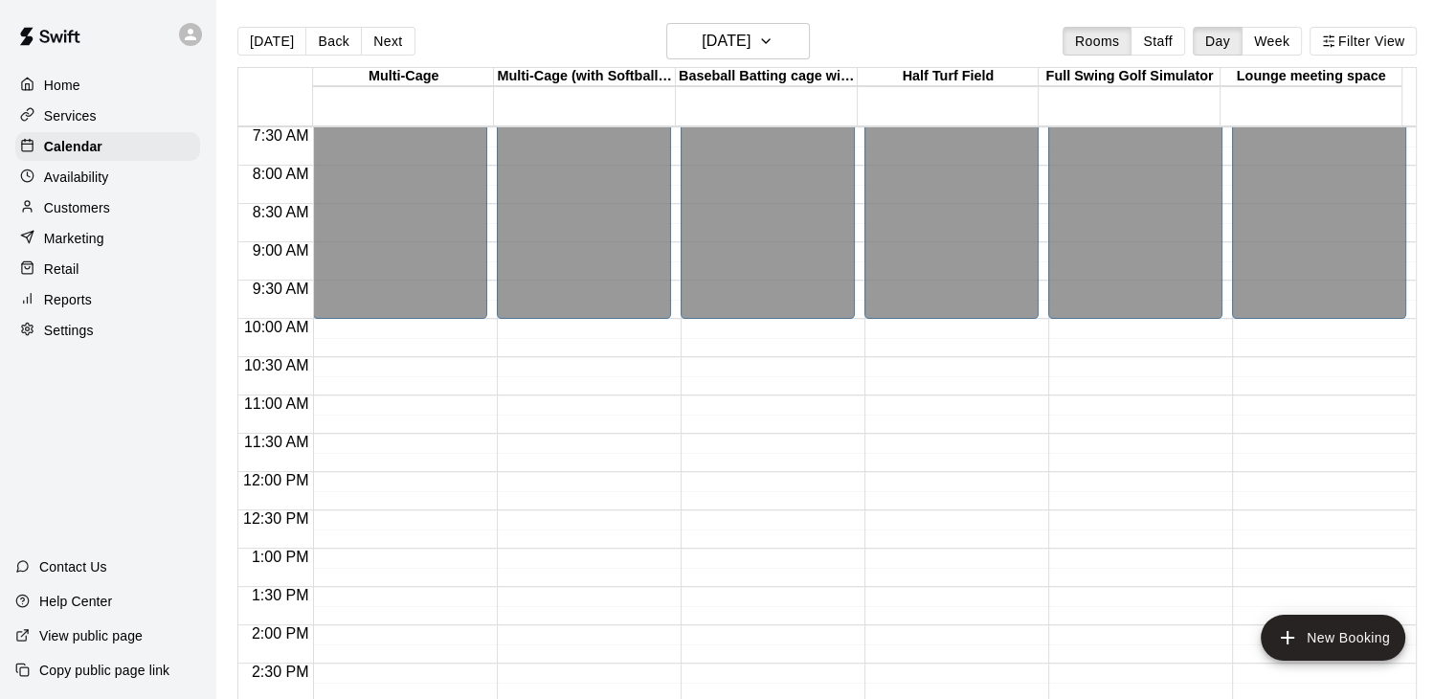
click at [883, 10] on main "[DATE] Back [DATE][DATE] Rooms Staff Day Week Filter View Multi-Cage 05 Mon Mul…" at bounding box center [835, 364] width 1241 height 729
click at [91, 149] on p "Calendar" at bounding box center [73, 146] width 58 height 19
click at [748, 58] on button "[DATE]" at bounding box center [738, 41] width 144 height 36
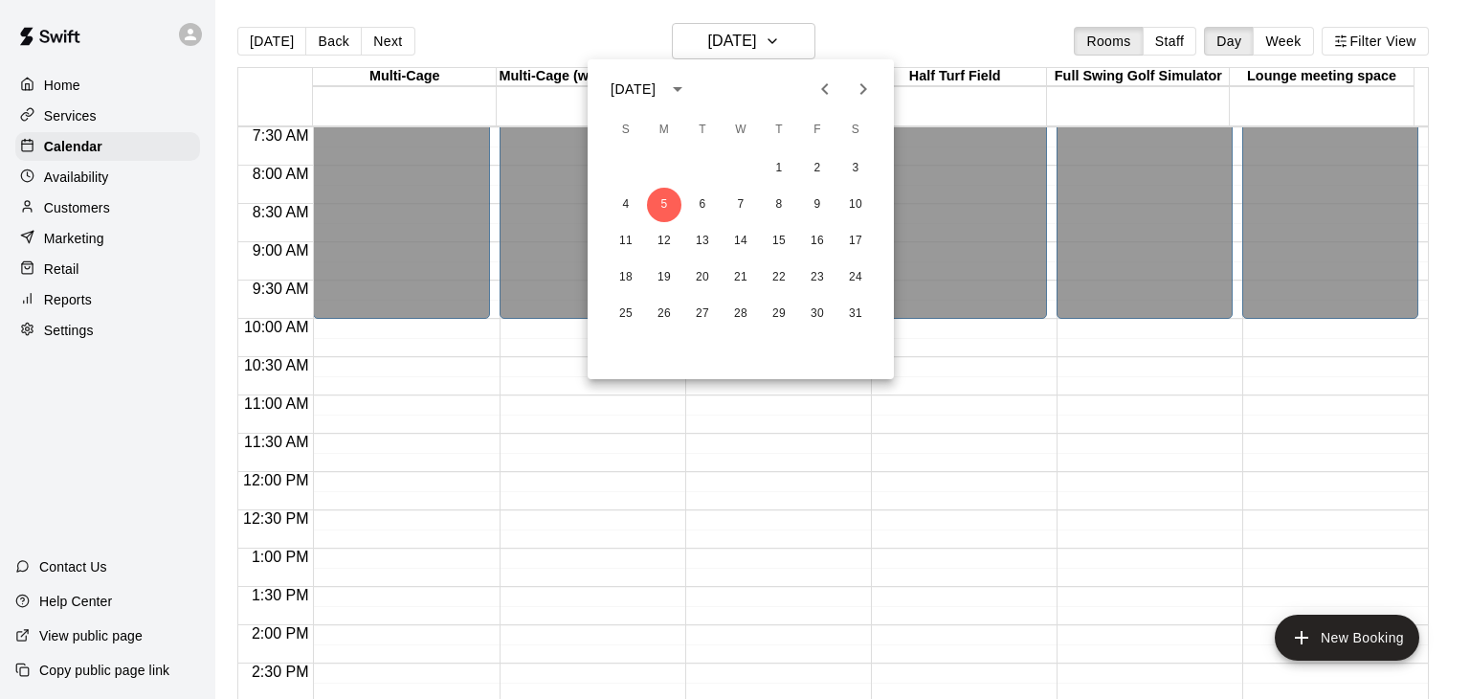
click at [859, 90] on icon "Next month" at bounding box center [863, 89] width 23 height 23
click at [817, 97] on icon "Previous month" at bounding box center [825, 89] width 23 height 23
click at [816, 97] on icon "Previous month" at bounding box center [825, 89] width 23 height 23
click at [817, 97] on icon "Previous month" at bounding box center [825, 89] width 23 height 23
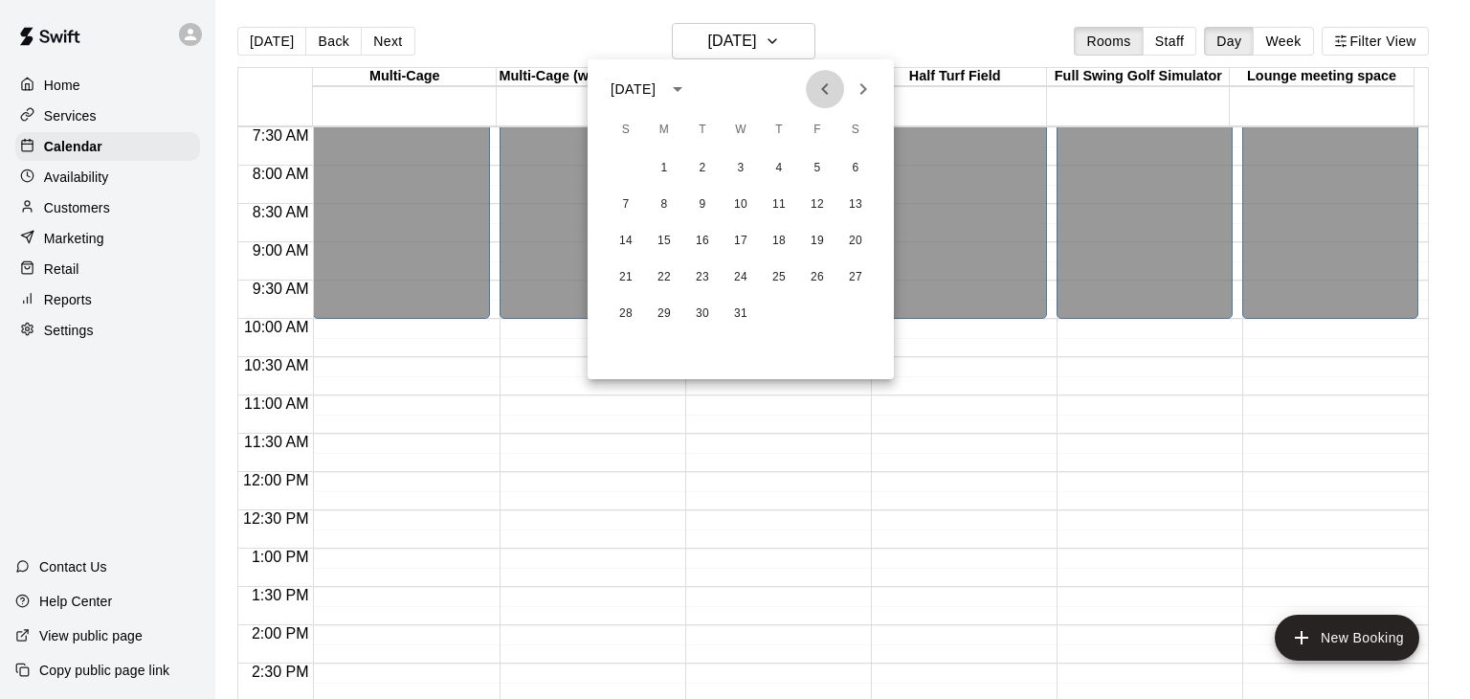
click at [817, 97] on icon "Previous month" at bounding box center [825, 89] width 23 height 23
click at [859, 83] on icon "Next month" at bounding box center [863, 89] width 23 height 23
click at [827, 84] on icon "Previous month" at bounding box center [824, 88] width 7 height 11
click at [865, 84] on icon "Next month" at bounding box center [863, 89] width 23 height 23
click at [860, 18] on div at bounding box center [735, 349] width 1470 height 699
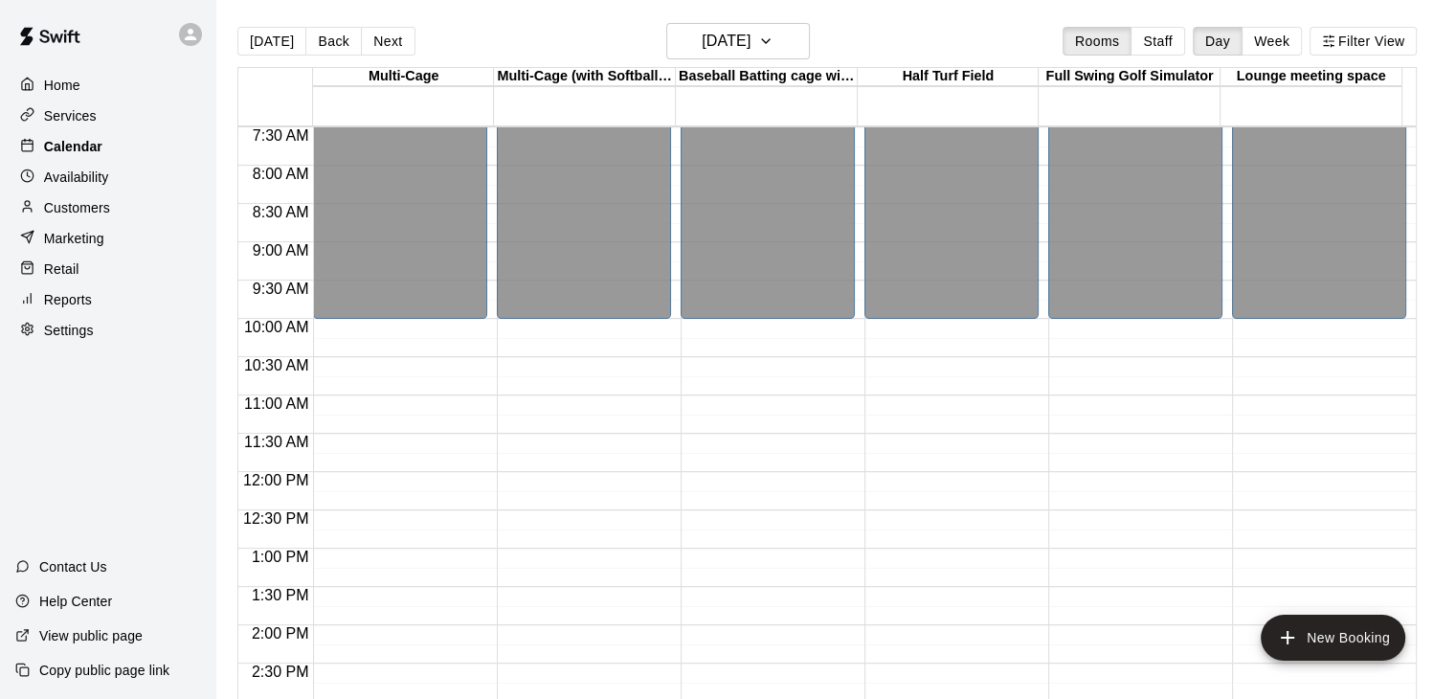
click at [119, 146] on div "Calendar" at bounding box center [107, 146] width 185 height 29
